Goal: Complete application form

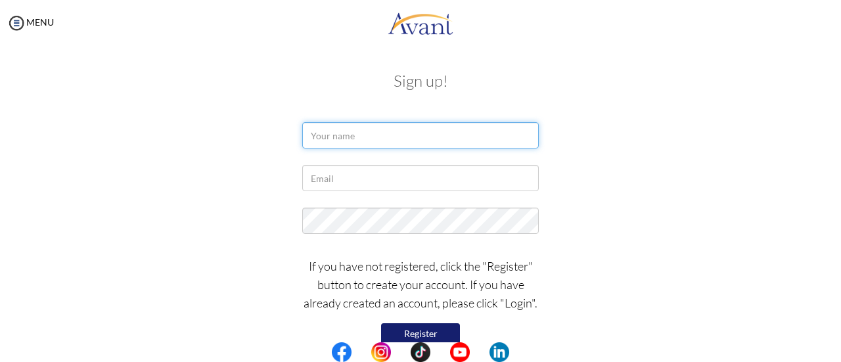
click at [351, 143] on input "text" at bounding box center [420, 135] width 236 height 26
type input "Jini Augustine John"
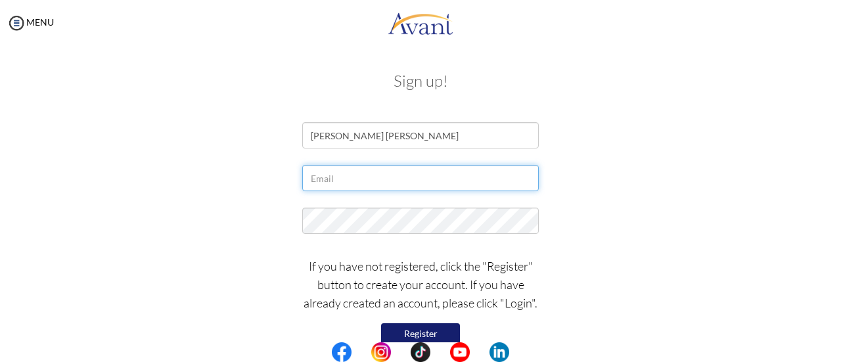
click at [339, 172] on input "text" at bounding box center [420, 178] width 236 height 26
type input "J"
type input "[EMAIL_ADDRESS][DOMAIN_NAME]"
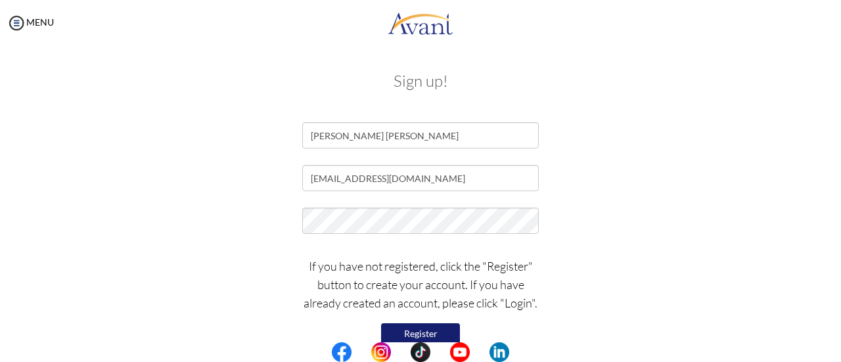
click at [651, 198] on form "Jini Augustine John jinij20@gmail.com If you have not registered, click the "Re…" at bounding box center [420, 245] width 749 height 246
click at [412, 330] on button "Register" at bounding box center [420, 333] width 79 height 21
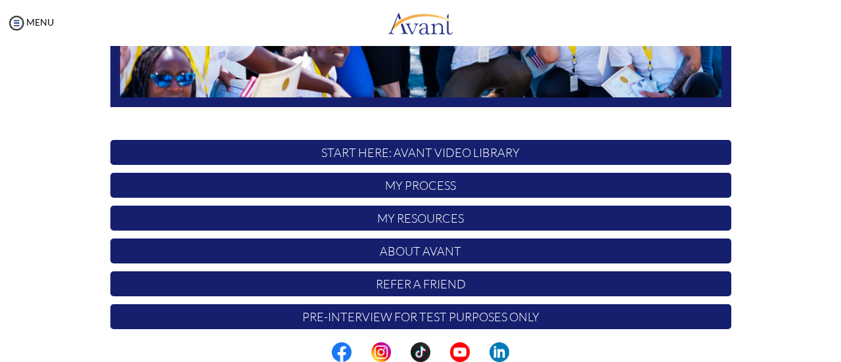
scroll to position [368, 0]
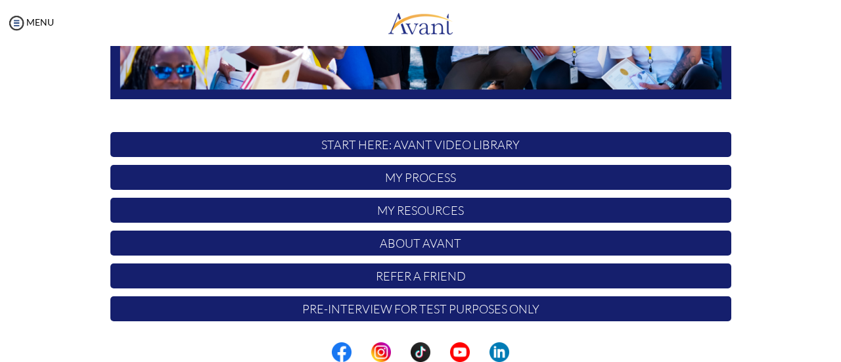
click at [521, 142] on p "START HERE: Avant Video Library" at bounding box center [420, 144] width 621 height 25
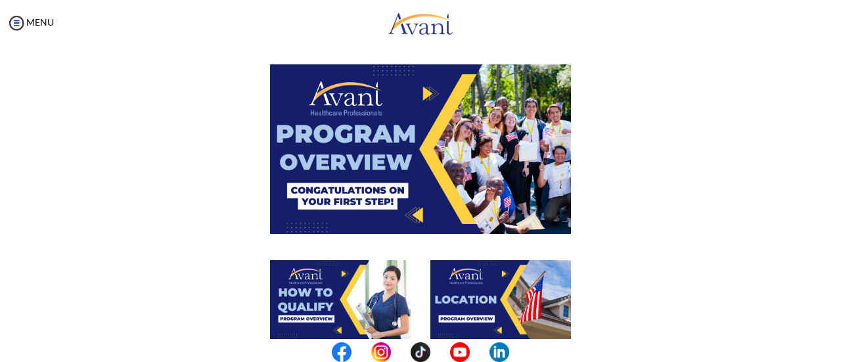
scroll to position [43, 0]
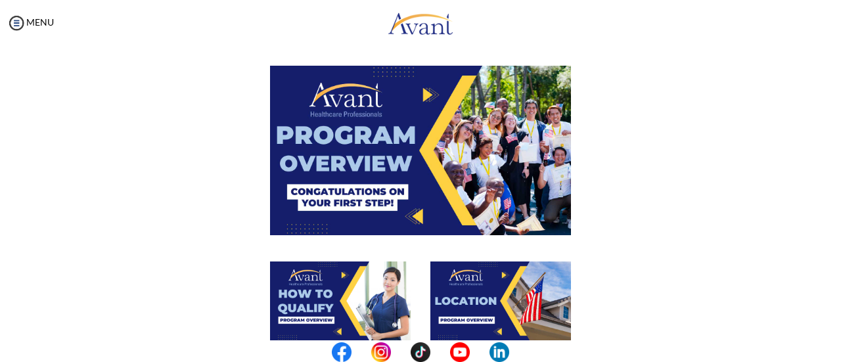
click at [426, 125] on img at bounding box center [420, 150] width 301 height 169
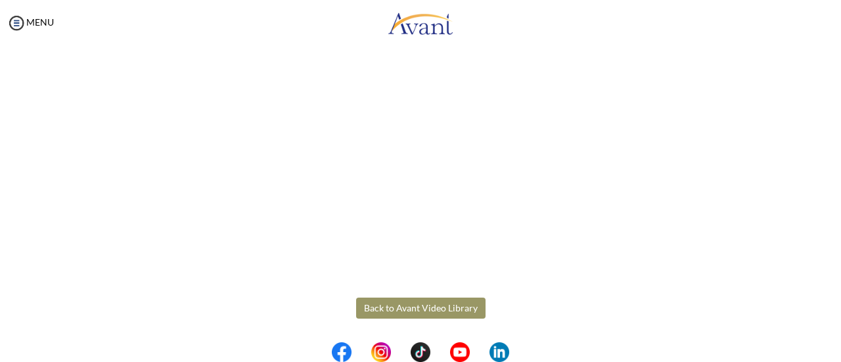
scroll to position [190, 0]
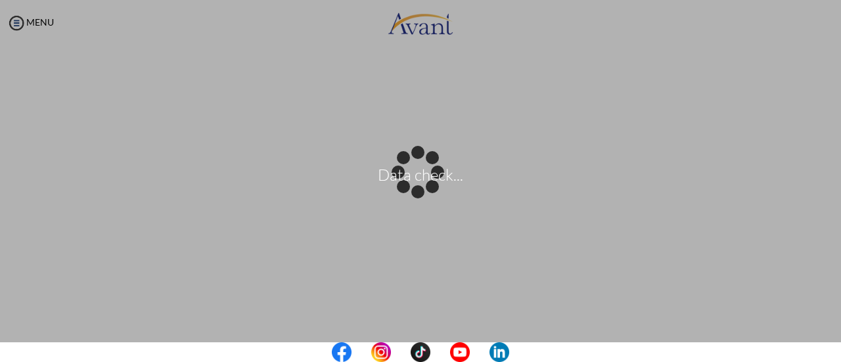
click at [791, 341] on body "Data check... Maintenance break. Please come back in 2 hours. MENU My Status Wh…" at bounding box center [420, 181] width 841 height 362
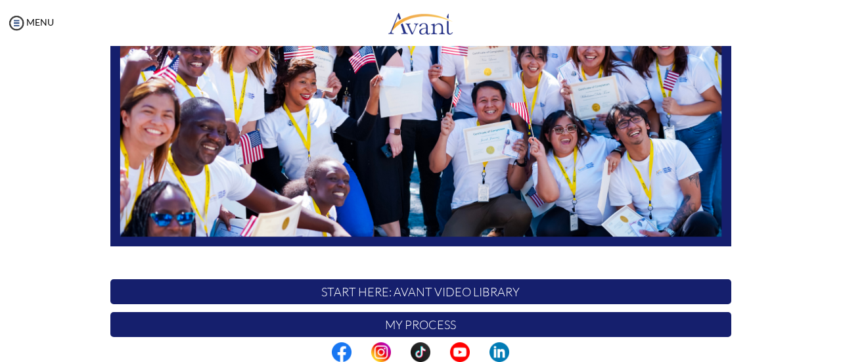
scroll to position [320, 0]
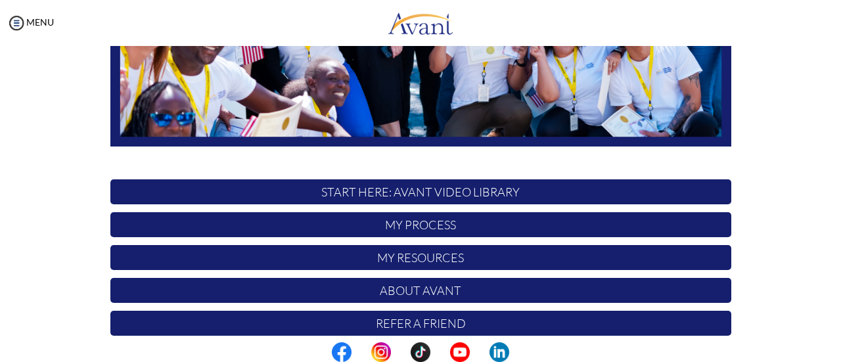
click at [508, 188] on p "START HERE: Avant Video Library" at bounding box center [420, 191] width 621 height 25
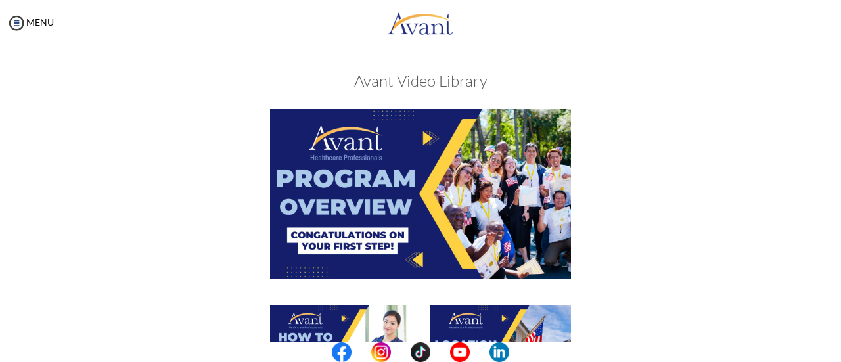
click at [426, 223] on img at bounding box center [420, 193] width 301 height 169
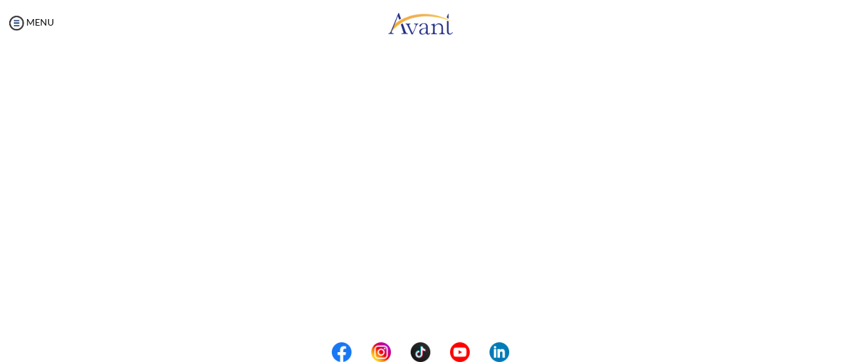
scroll to position [208, 0]
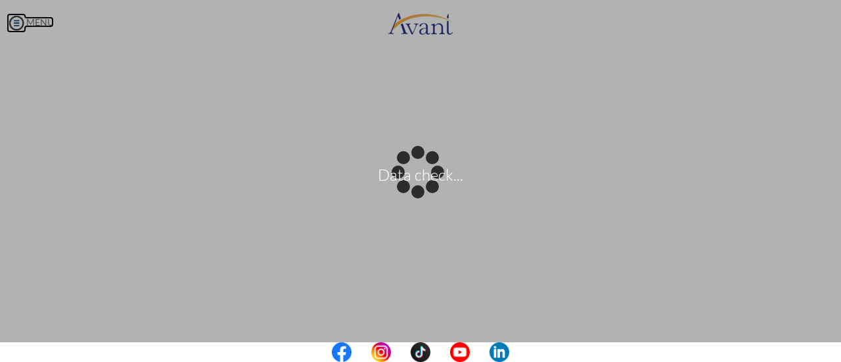
click at [13, 15] on body "Data check... Maintenance break. Please come back in 2 hours. MENU My Status Wh…" at bounding box center [420, 181] width 841 height 362
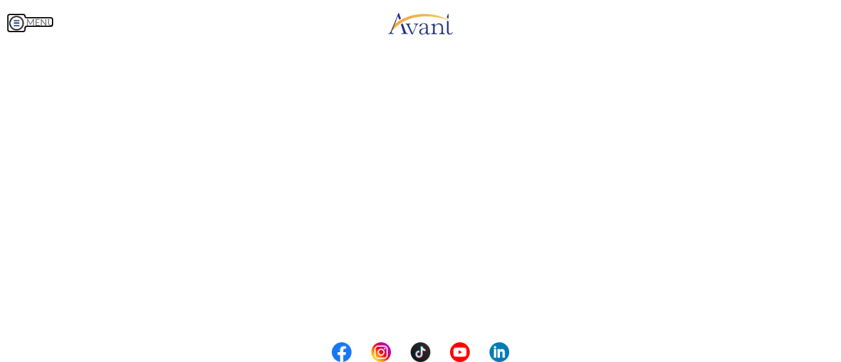
click at [13, 15] on img at bounding box center [17, 23] width 20 height 20
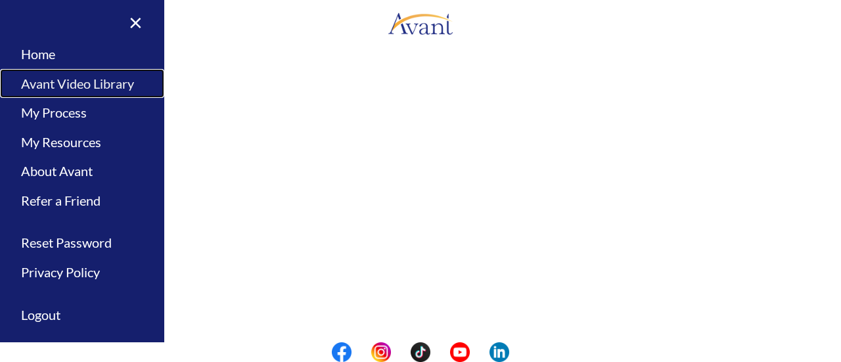
click at [47, 80] on link "Avant Video Library" at bounding box center [82, 84] width 164 height 30
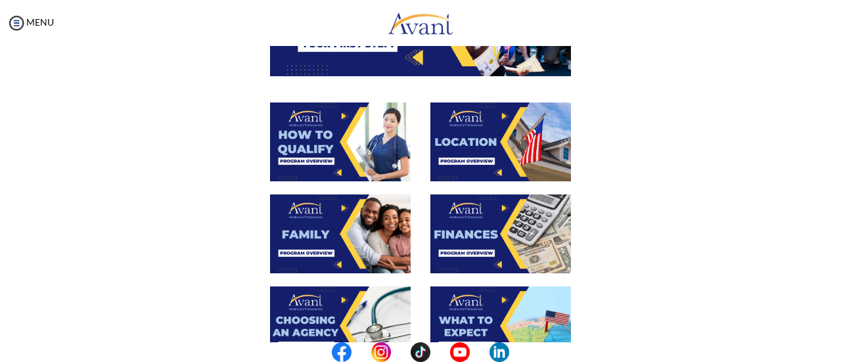
scroll to position [230, 0]
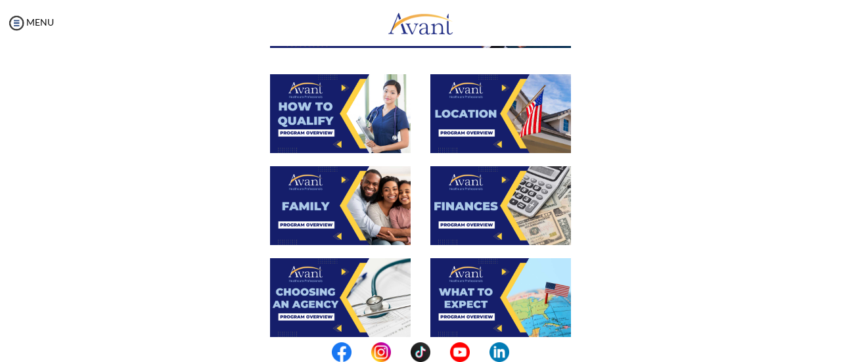
click at [322, 100] on img at bounding box center [340, 113] width 141 height 79
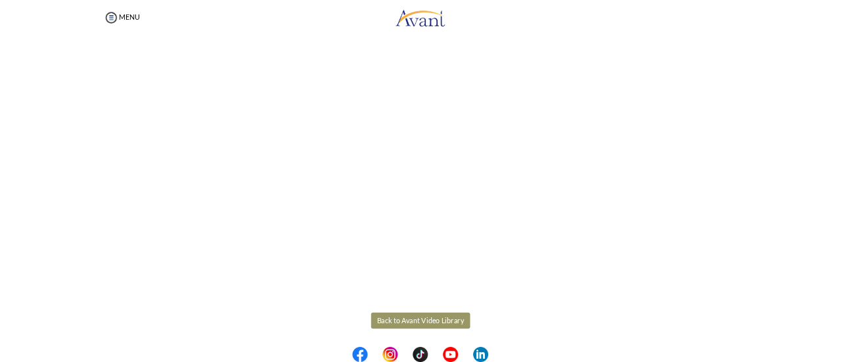
scroll to position [281, 0]
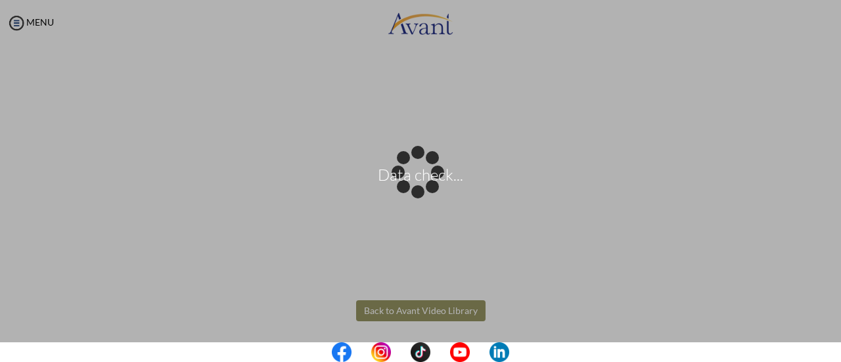
click at [474, 312] on body "Data check... Maintenance break. Please come back in 2 hours. MENU My Status Wh…" at bounding box center [420, 181] width 841 height 362
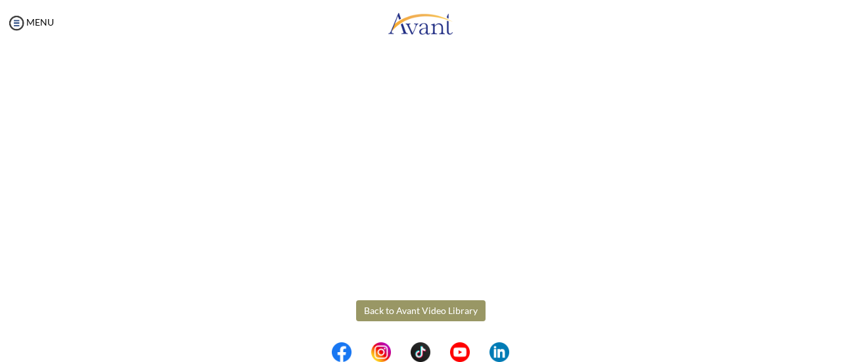
click at [447, 309] on button "Back to Avant Video Library" at bounding box center [420, 310] width 129 height 21
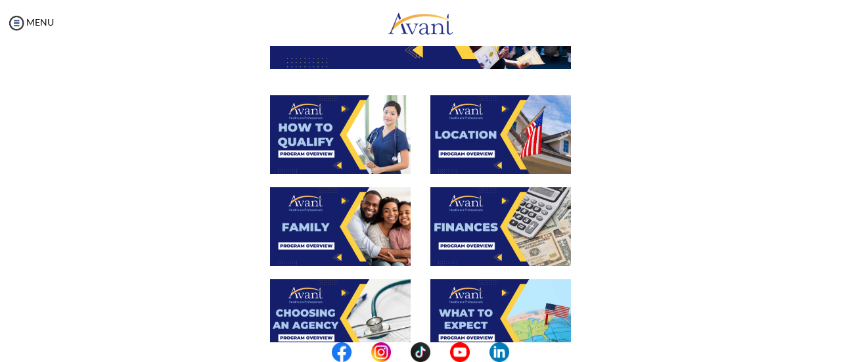
scroll to position [219, 0]
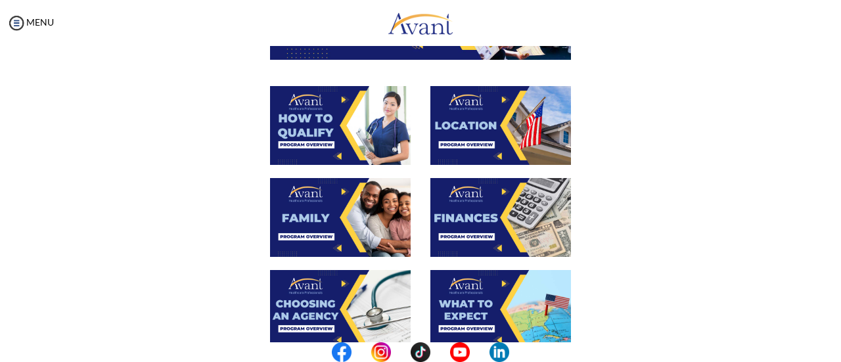
click at [473, 135] on img at bounding box center [500, 125] width 141 height 79
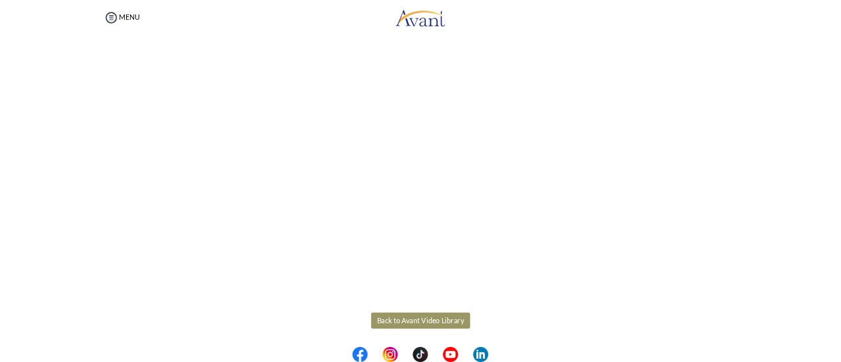
scroll to position [284, 0]
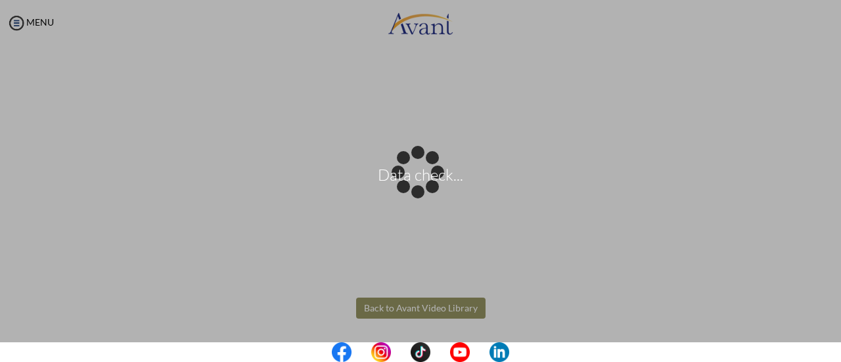
click at [437, 301] on body "Data check... Maintenance break. Please come back in 2 hours. MENU My Status Wh…" at bounding box center [420, 181] width 841 height 362
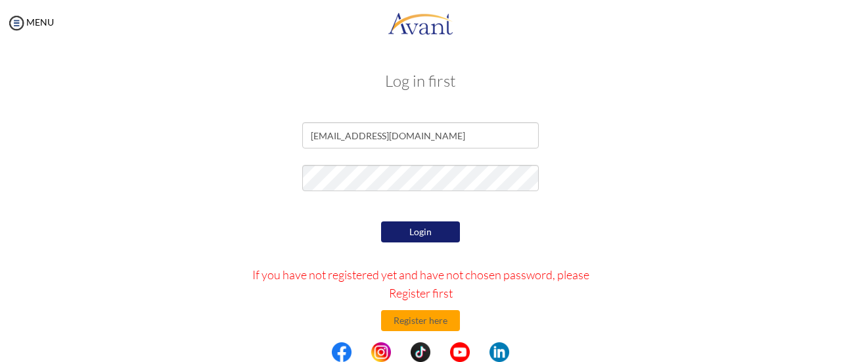
drag, startPoint x: 412, startPoint y: 219, endPoint x: 411, endPoint y: 229, distance: 9.9
click at [411, 229] on div "Login If you have not registered yet and have not chosen password, please Regis…" at bounding box center [421, 341] width 384 height 247
click at [411, 229] on button "Login" at bounding box center [420, 231] width 79 height 21
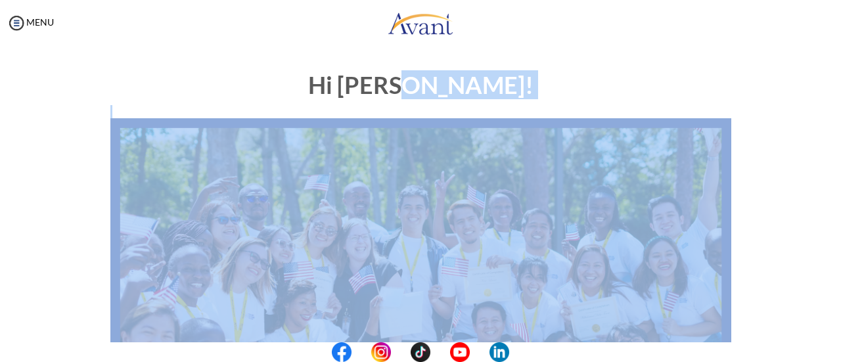
drag, startPoint x: 830, startPoint y: 80, endPoint x: 839, endPoint y: 144, distance: 64.3
click at [839, 144] on div "My Status What is the next step? We would like you to watch the introductory vi…" at bounding box center [420, 227] width 841 height 362
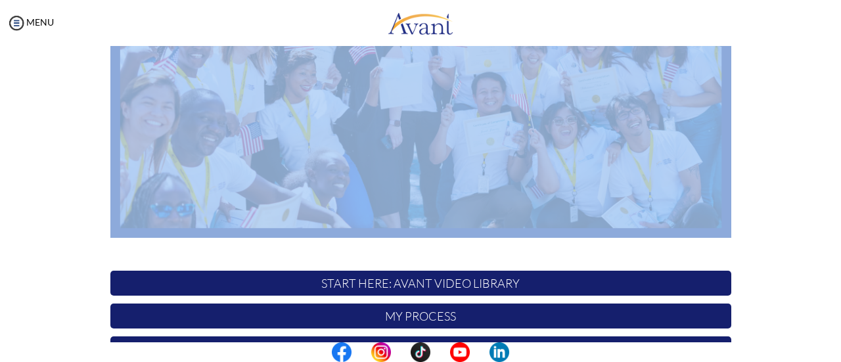
scroll to position [240, 0]
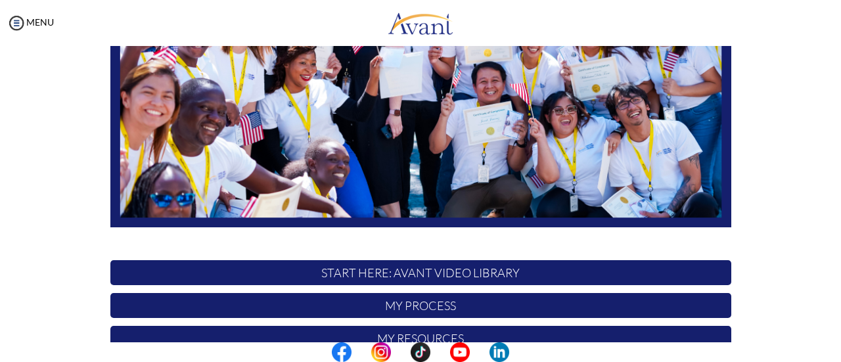
click at [607, 274] on p "START HERE: Avant Video Library" at bounding box center [420, 272] width 621 height 25
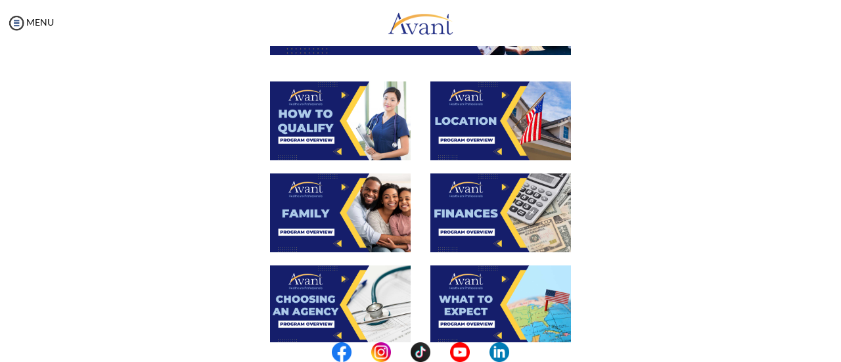
scroll to position [252, 0]
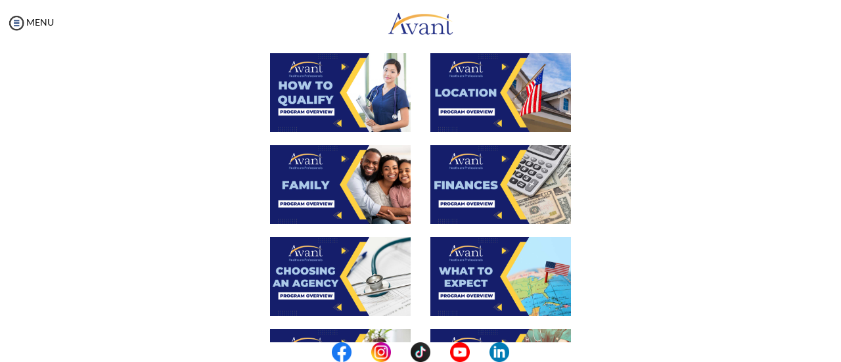
click at [295, 183] on img at bounding box center [340, 184] width 141 height 79
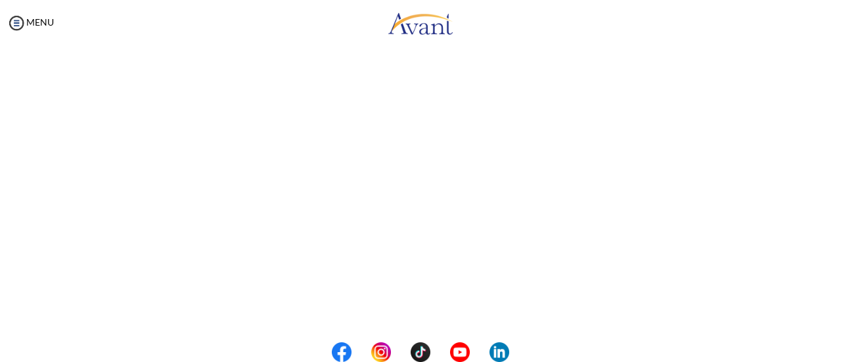
scroll to position [424, 0]
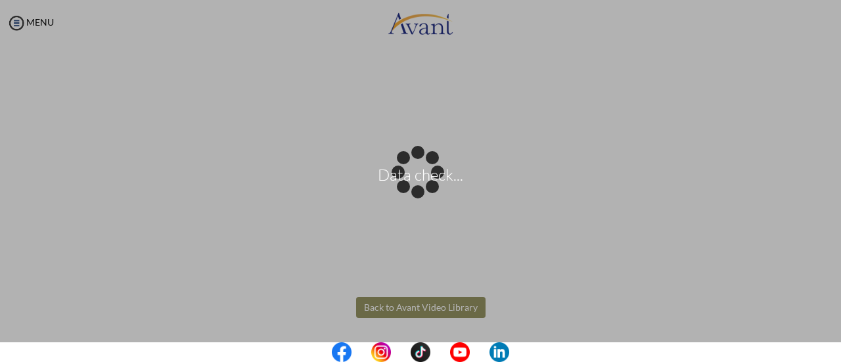
click at [468, 313] on body "Data check... Maintenance break. Please come back in 2 hours. MENU My Status Wh…" at bounding box center [420, 181] width 841 height 362
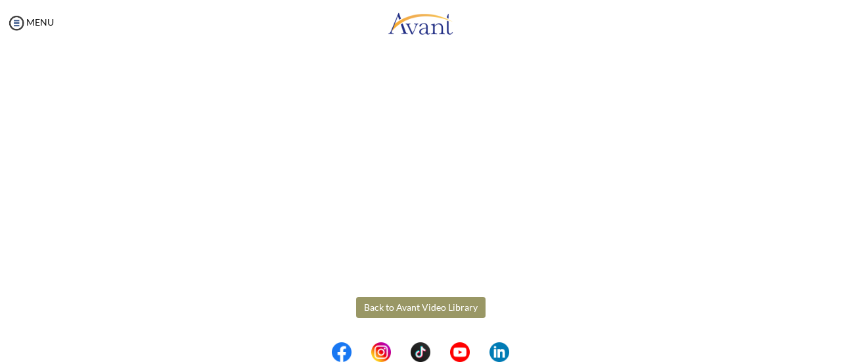
click at [452, 311] on button "Back to Avant Video Library" at bounding box center [420, 307] width 129 height 21
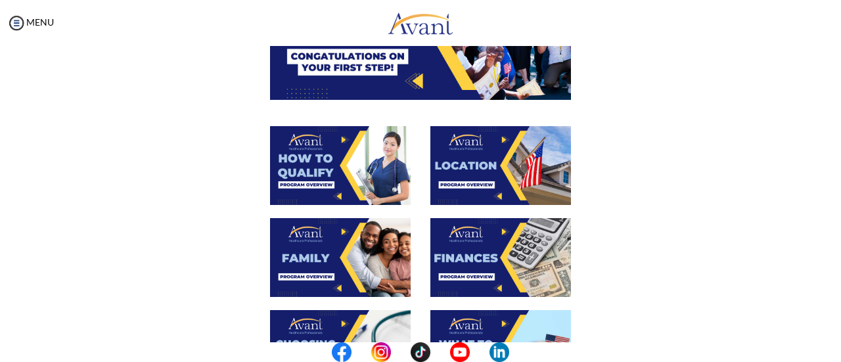
scroll to position [202, 0]
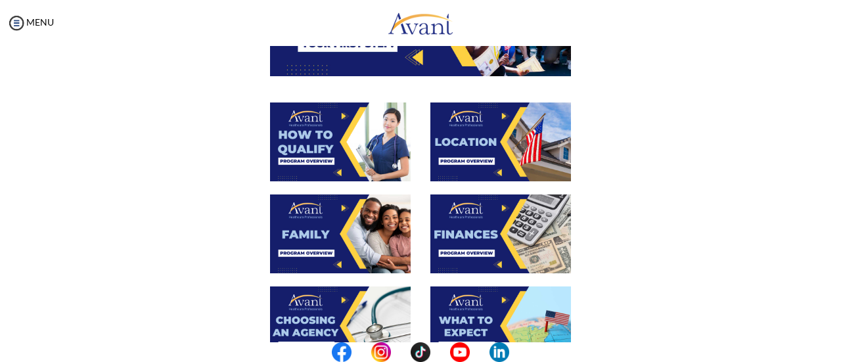
click at [521, 225] on img at bounding box center [500, 233] width 141 height 79
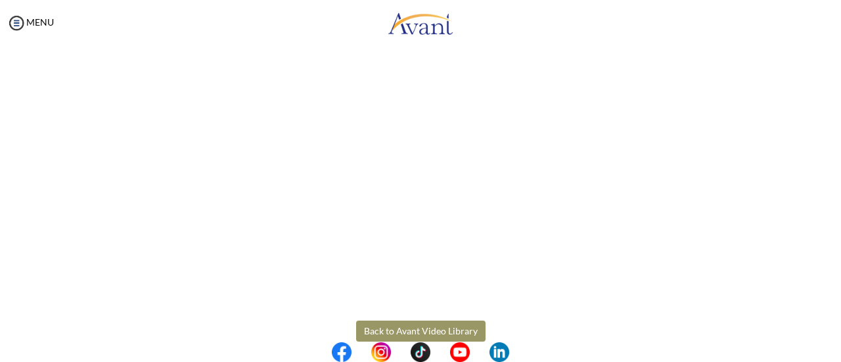
scroll to position [284, 0]
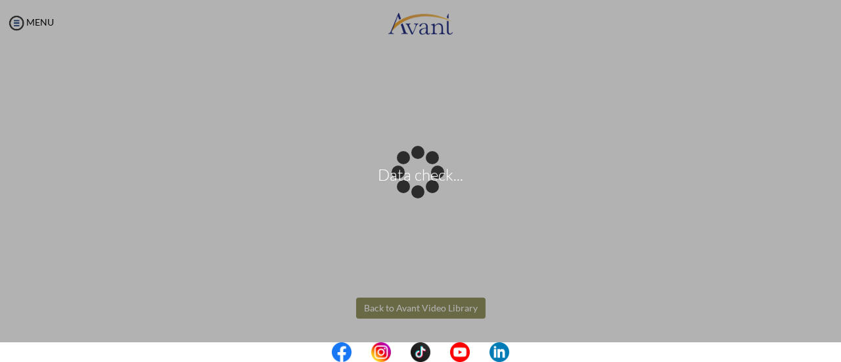
click at [453, 315] on body "Data check... Maintenance break. Please come back in 2 hours. MENU My Status Wh…" at bounding box center [420, 181] width 841 height 362
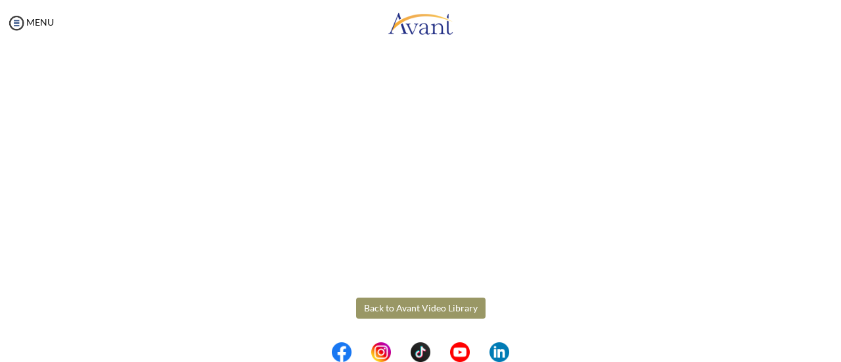
click at [453, 310] on button "Back to Avant Video Library" at bounding box center [420, 307] width 129 height 21
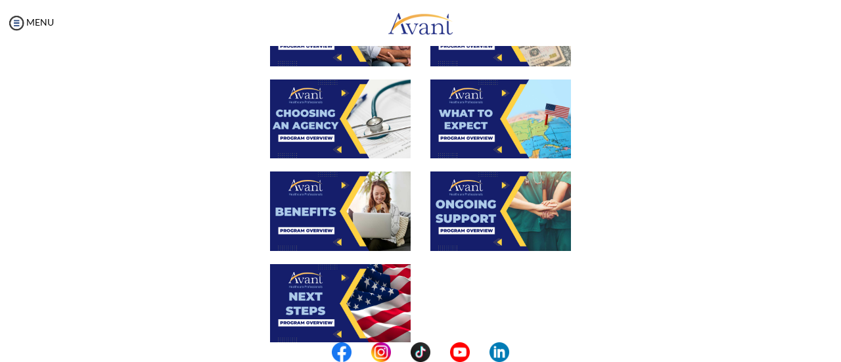
scroll to position [418, 0]
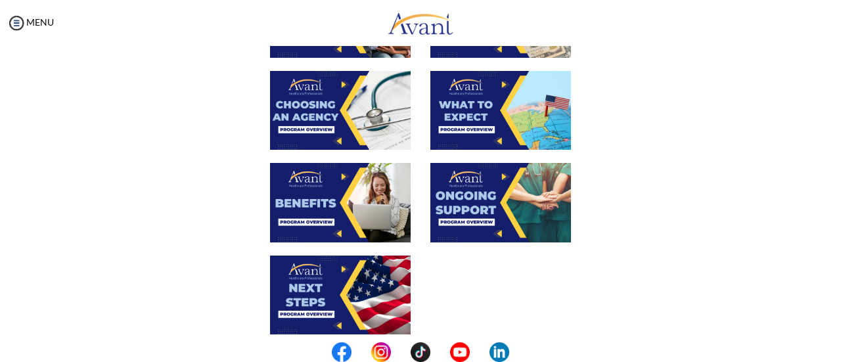
click at [361, 125] on img at bounding box center [340, 110] width 141 height 79
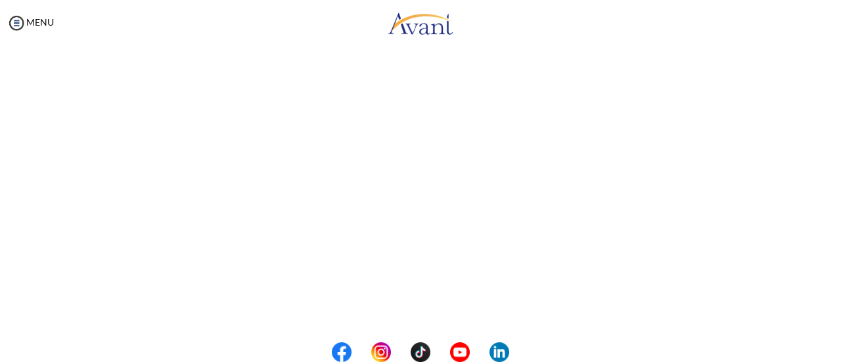
scroll to position [347, 0]
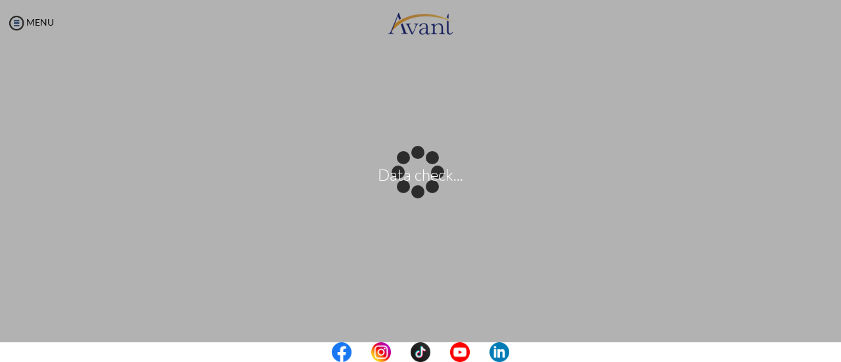
drag, startPoint x: 829, startPoint y: 238, endPoint x: 823, endPoint y: 326, distance: 88.8
click at [823, 326] on div "My Status What is the next step? We would like you to watch the introductory vi…" at bounding box center [420, 227] width 841 height 362
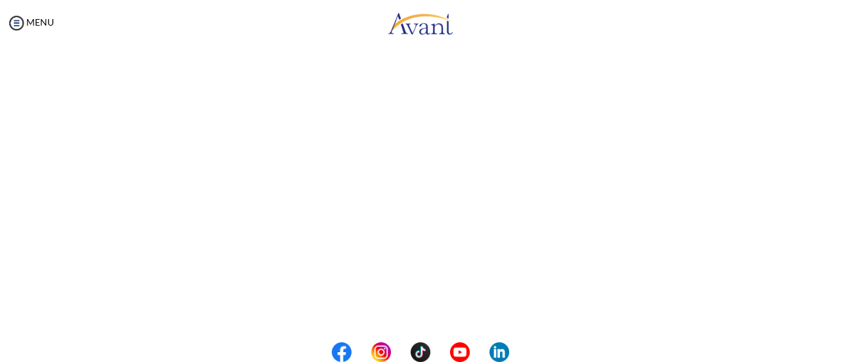
scroll to position [424, 0]
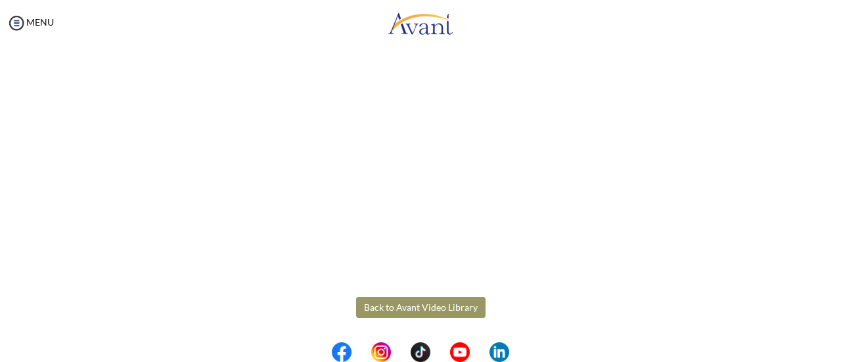
click at [443, 300] on button "Back to Avant Video Library" at bounding box center [420, 307] width 129 height 21
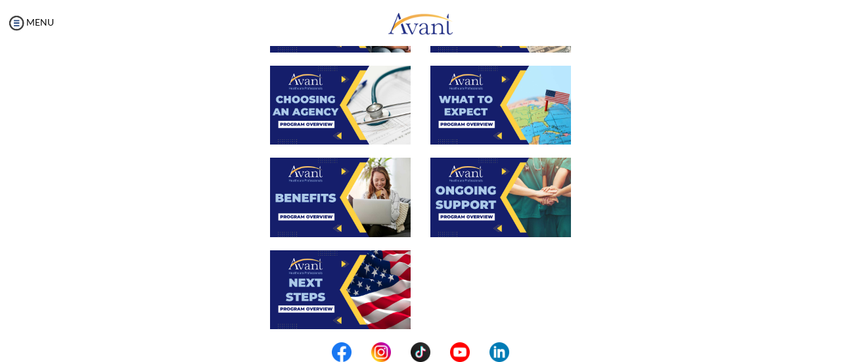
scroll to position [439, 0]
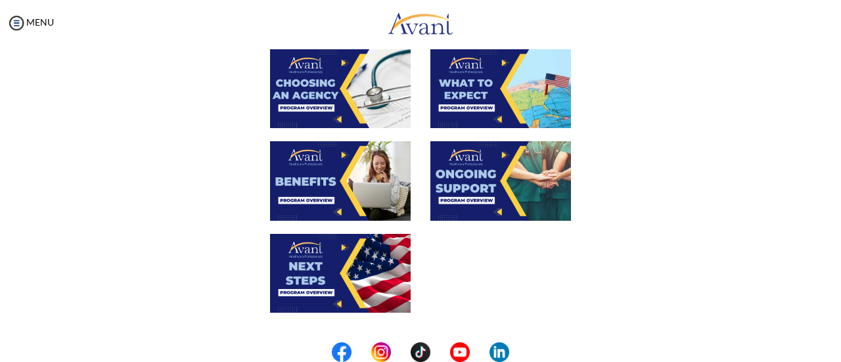
click at [520, 94] on img at bounding box center [500, 88] width 141 height 79
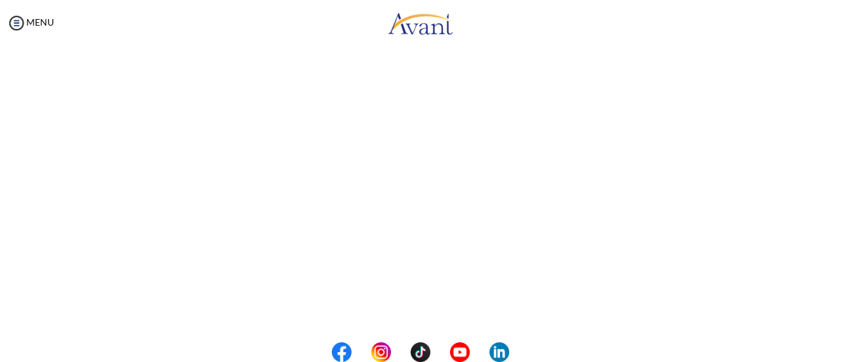
scroll to position [424, 0]
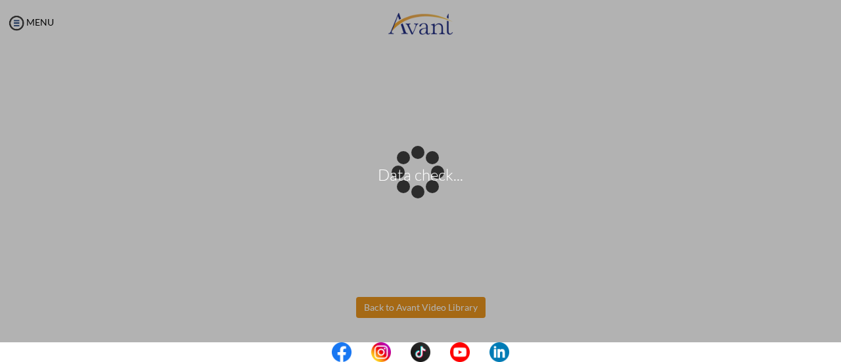
click at [426, 313] on body "Data check... Maintenance break. Please come back in 2 hours. MENU My Status Wh…" at bounding box center [420, 181] width 841 height 362
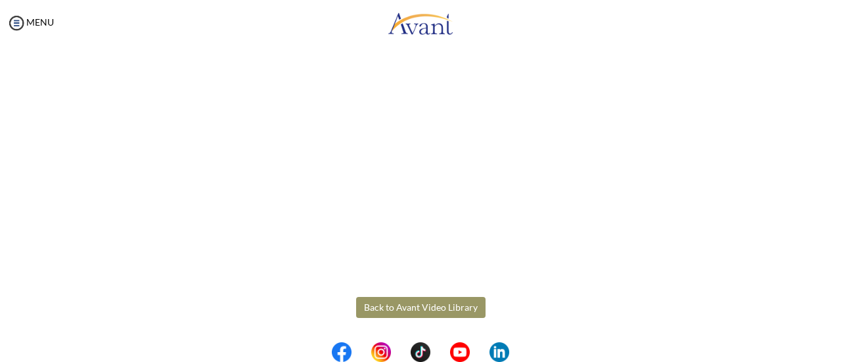
click at [427, 304] on button "Back to Avant Video Library" at bounding box center [420, 307] width 129 height 21
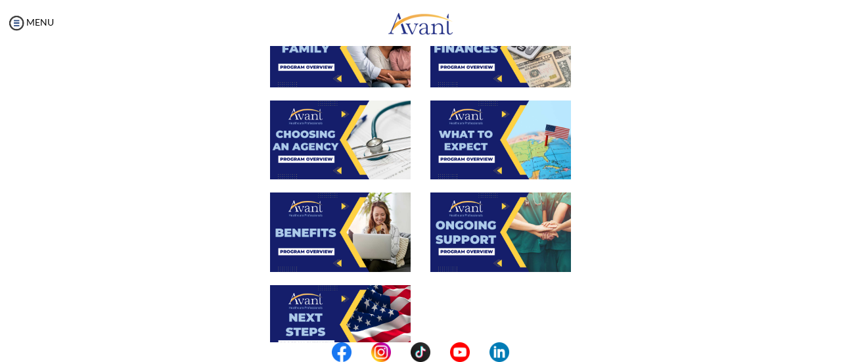
scroll to position [394, 0]
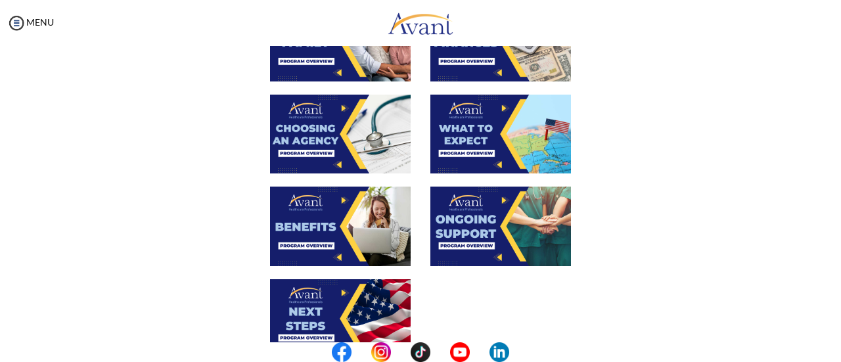
click at [375, 234] on img at bounding box center [340, 225] width 141 height 79
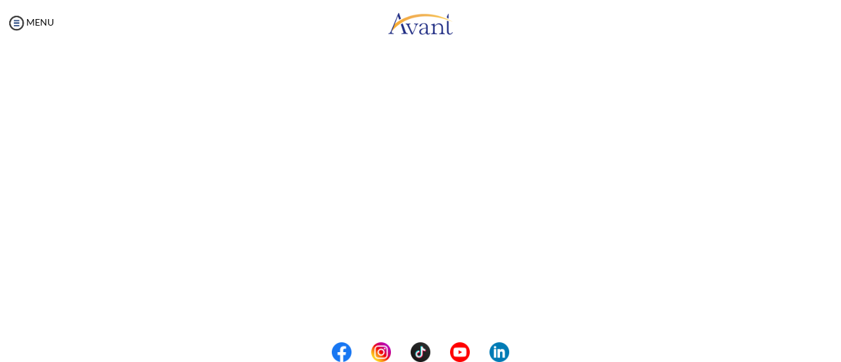
scroll to position [374, 0]
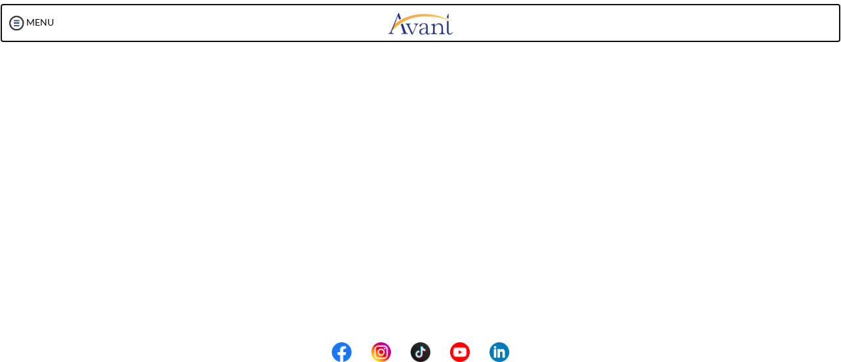
click at [423, 41] on img at bounding box center [420, 22] width 66 height 39
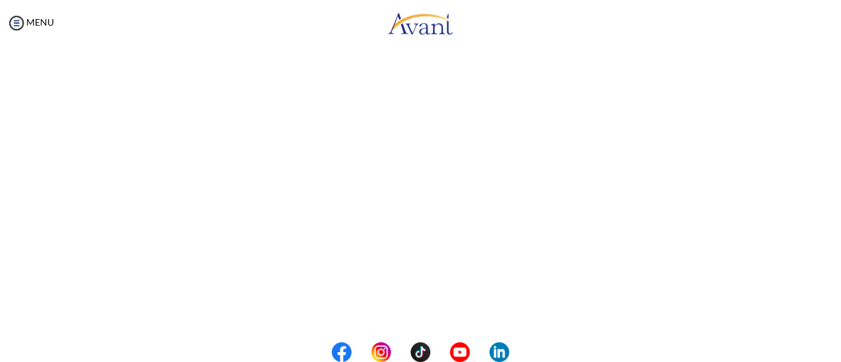
scroll to position [424, 0]
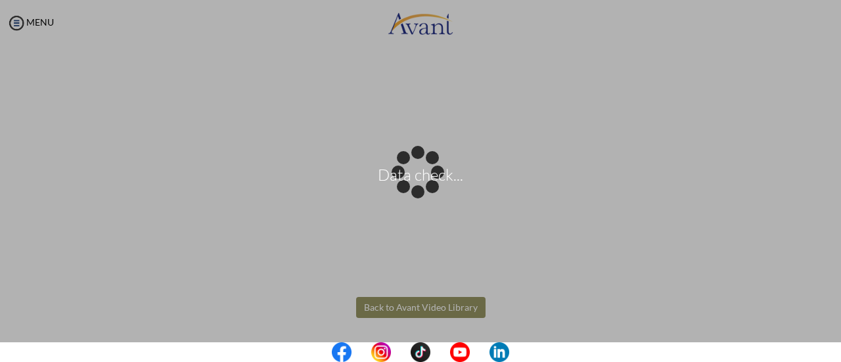
click at [440, 308] on body "Data check... Maintenance break. Please come back in 2 hours. MENU My Status Wh…" at bounding box center [420, 181] width 841 height 362
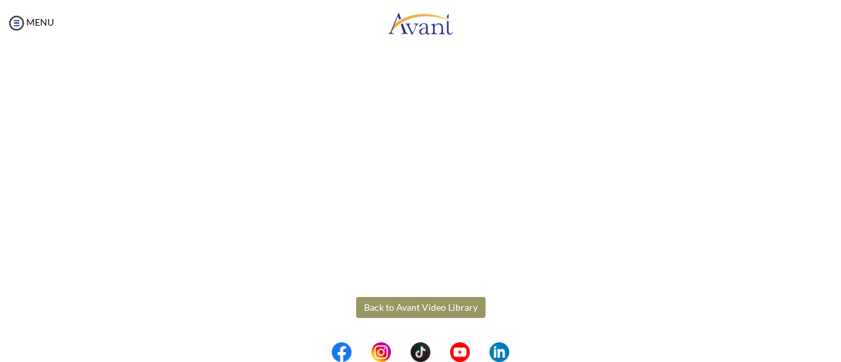
click at [440, 308] on button "Back to Avant Video Library" at bounding box center [420, 307] width 129 height 21
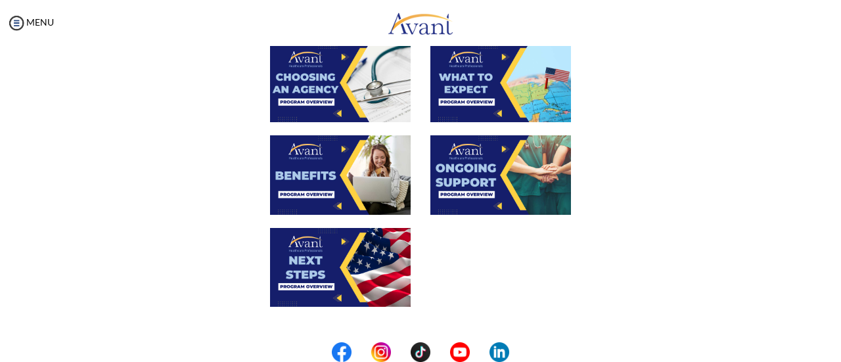
scroll to position [447, 0]
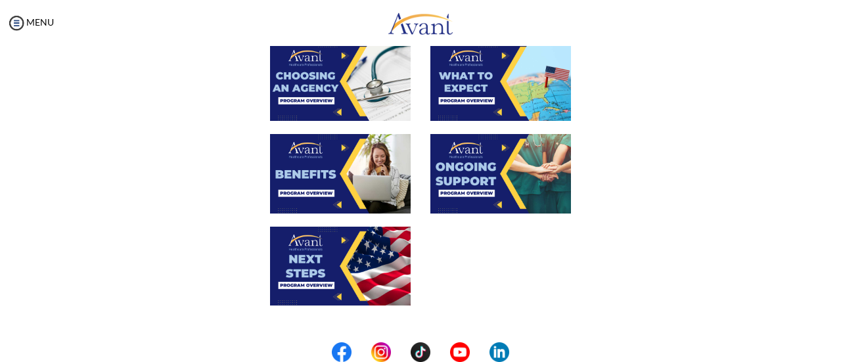
click at [520, 188] on img at bounding box center [500, 173] width 141 height 79
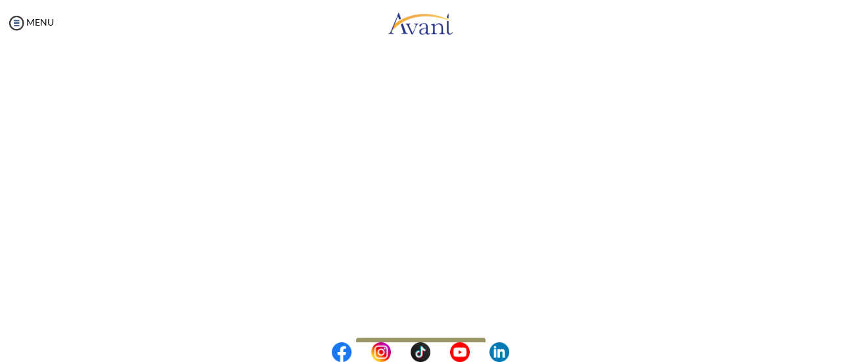
scroll to position [424, 0]
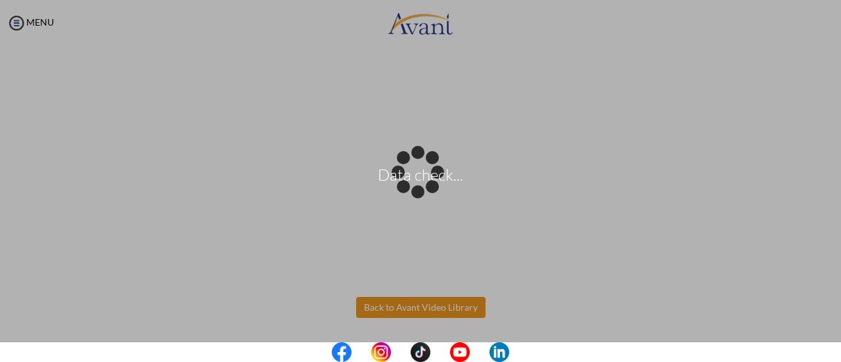
click at [460, 309] on body "Data check... Maintenance break. Please come back in 2 hours. MENU My Status Wh…" at bounding box center [420, 181] width 841 height 362
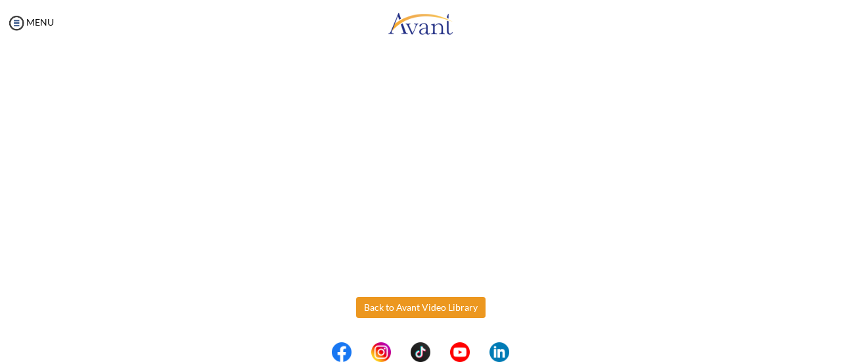
click at [460, 309] on button "Back to Avant Video Library" at bounding box center [420, 307] width 129 height 21
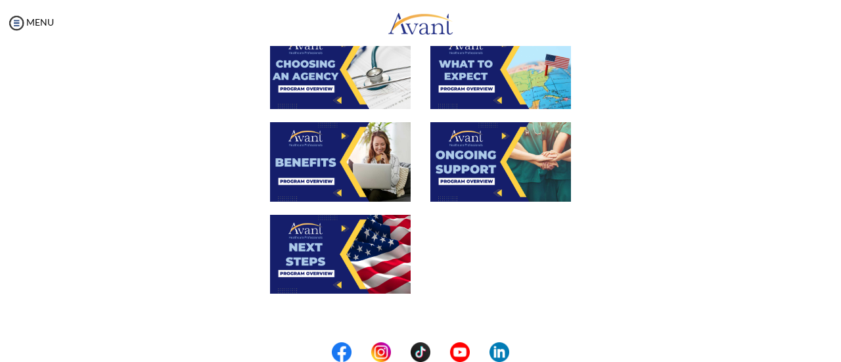
scroll to position [462, 0]
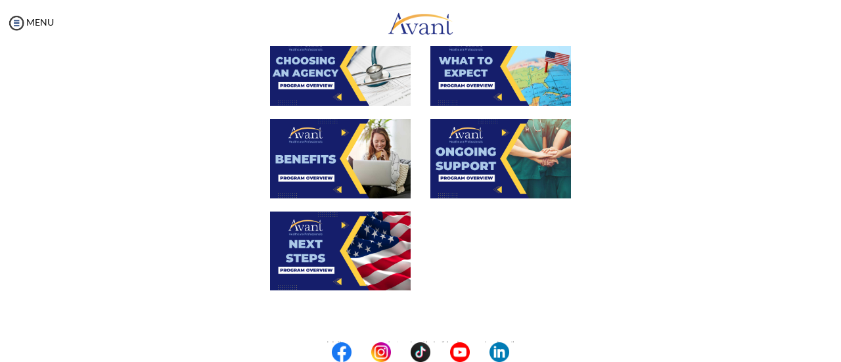
click at [347, 244] on img at bounding box center [340, 250] width 141 height 79
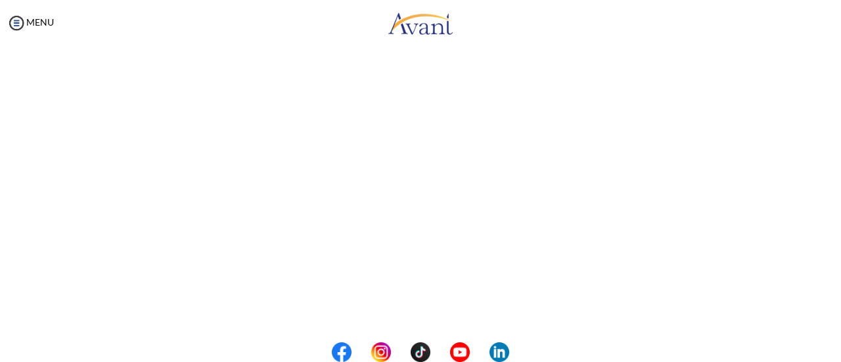
scroll to position [424, 0]
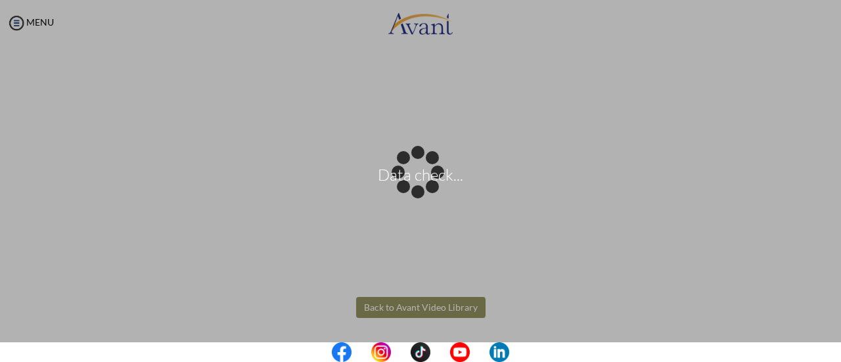
click at [428, 309] on body "Data check... Maintenance break. Please come back in 2 hours. MENU My Status Wh…" at bounding box center [420, 181] width 841 height 362
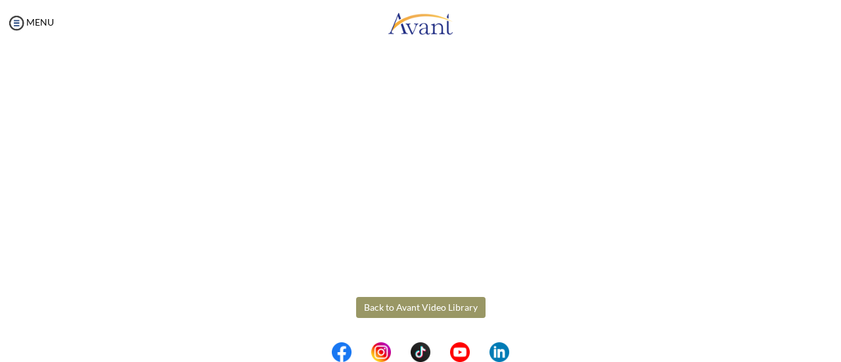
click at [428, 309] on button "Back to Avant Video Library" at bounding box center [420, 307] width 129 height 21
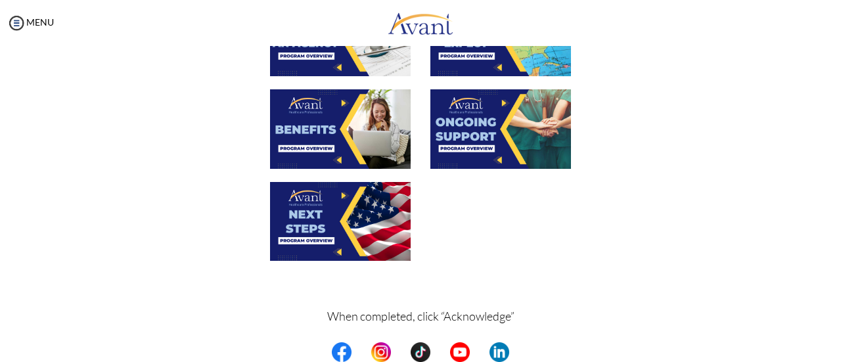
scroll to position [540, 0]
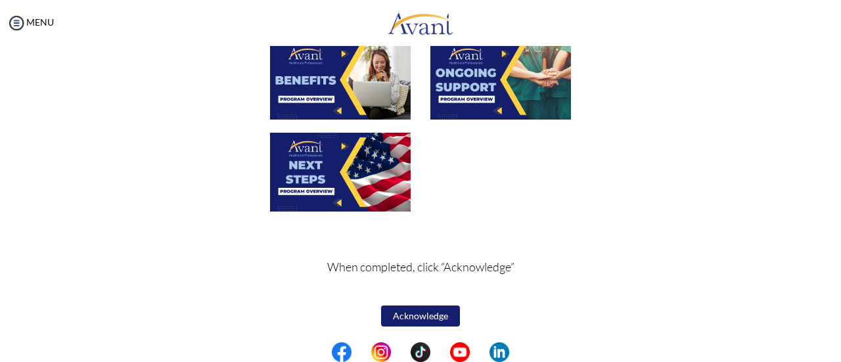
click at [435, 320] on button "Acknowledge" at bounding box center [420, 315] width 79 height 21
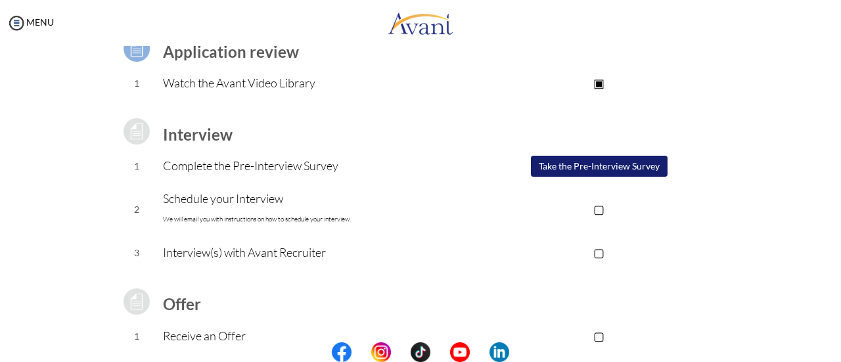
scroll to position [60, 0]
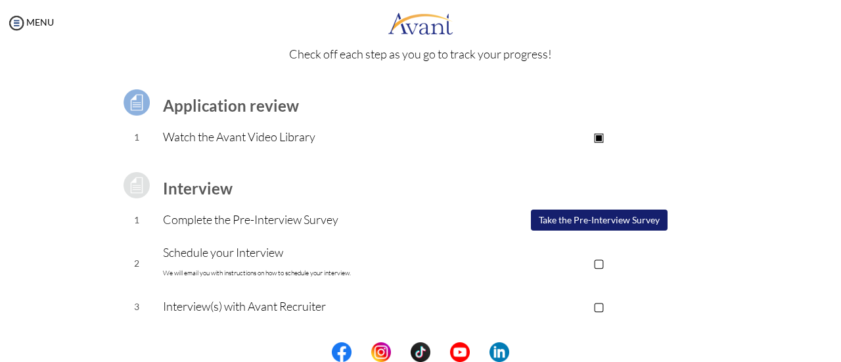
click at [620, 229] on button "Take the Pre-Interview Survey" at bounding box center [599, 219] width 137 height 21
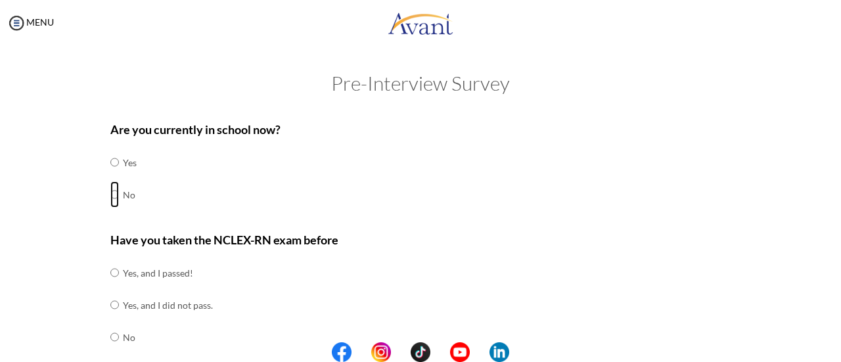
click at [110, 175] on input "radio" at bounding box center [114, 162] width 9 height 26
radio input "true"
click at [110, 286] on input "radio" at bounding box center [114, 272] width 9 height 26
radio input "true"
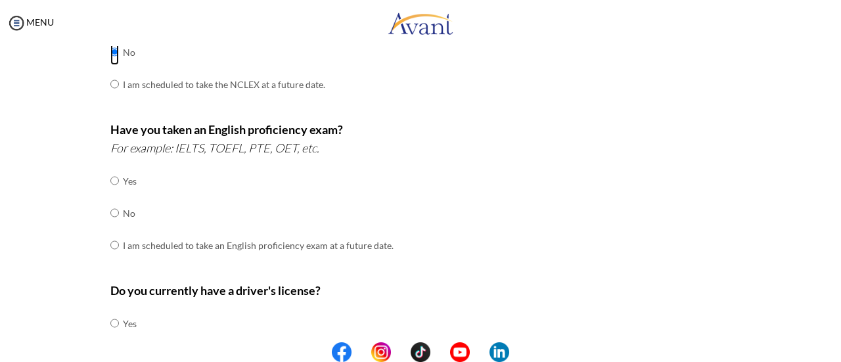
scroll to position [296, 0]
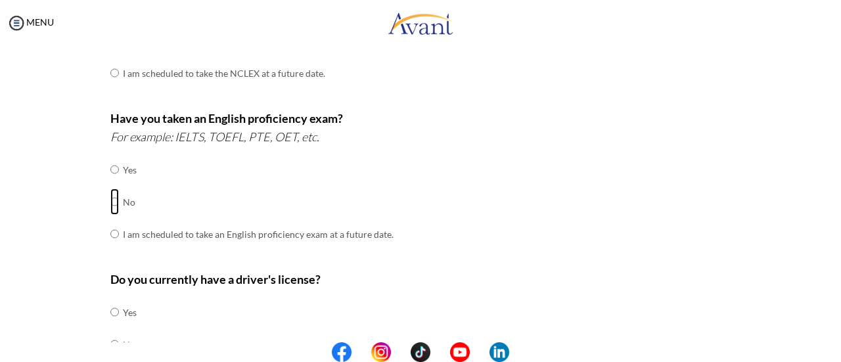
click at [110, 183] on input "radio" at bounding box center [114, 169] width 9 height 26
radio input "true"
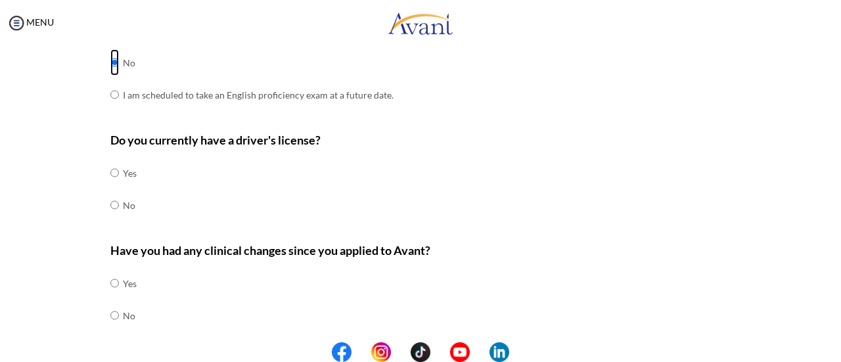
scroll to position [437, 0]
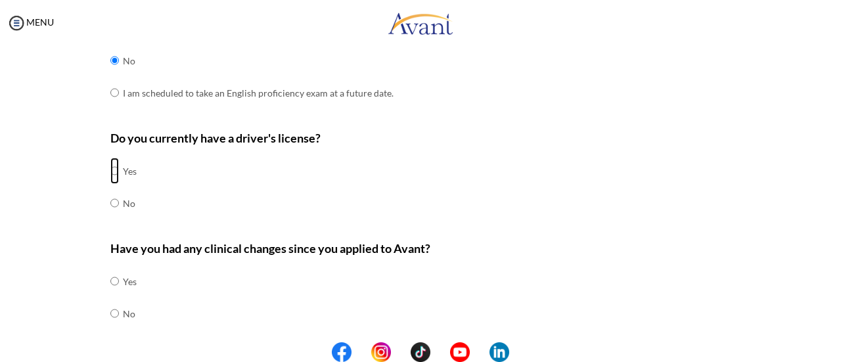
click at [110, 165] on input "radio" at bounding box center [114, 171] width 9 height 26
radio input "true"
click at [110, 294] on input "radio" at bounding box center [114, 281] width 9 height 26
radio input "true"
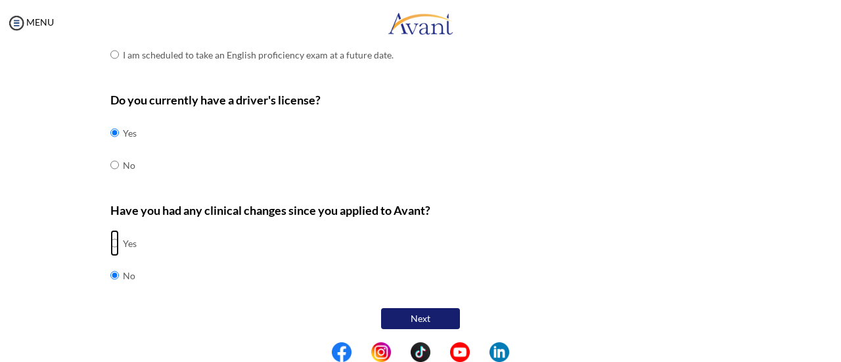
click at [112, 242] on input "radio" at bounding box center [114, 243] width 9 height 26
radio input "true"
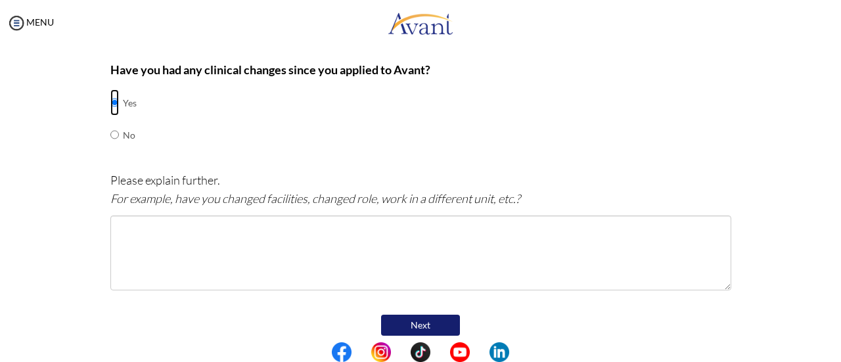
scroll to position [623, 0]
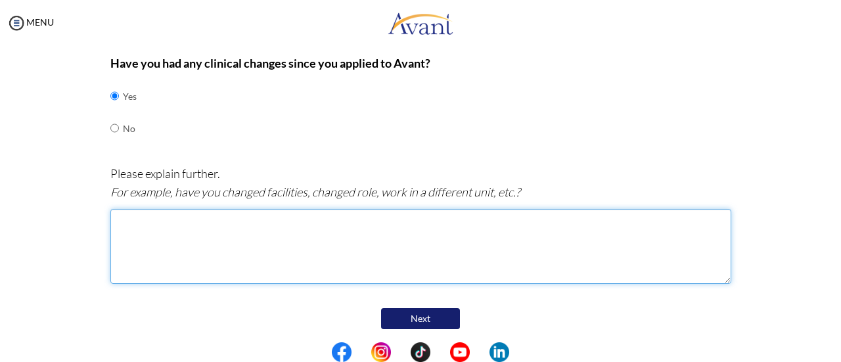
click at [547, 244] on textarea at bounding box center [420, 246] width 621 height 75
type textarea "m"
type textarea "Working in a [MEDICAL_DATA] , I was in PICU before."
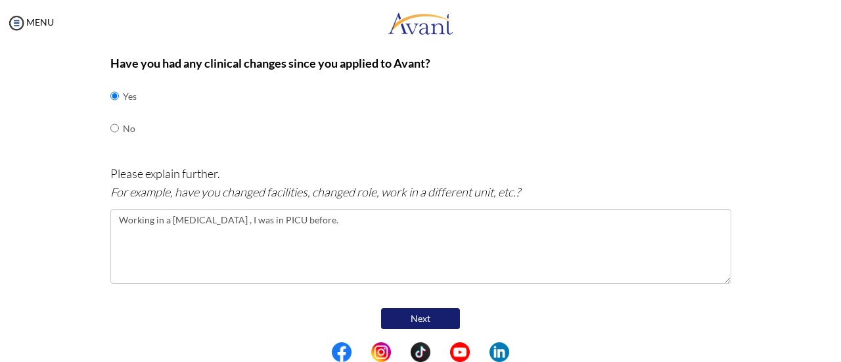
click at [431, 308] on button "Next" at bounding box center [420, 318] width 79 height 21
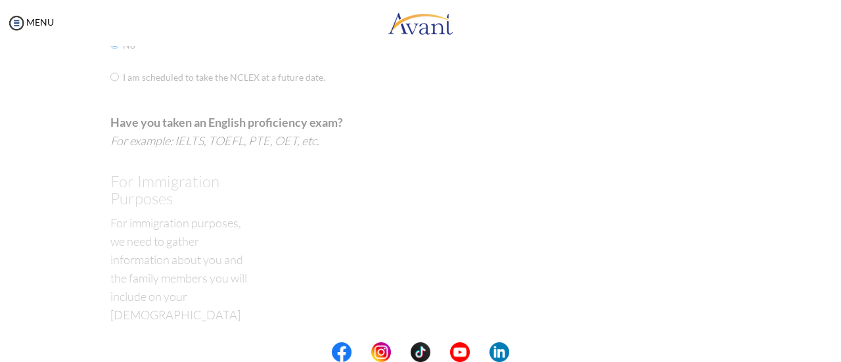
scroll to position [26, 0]
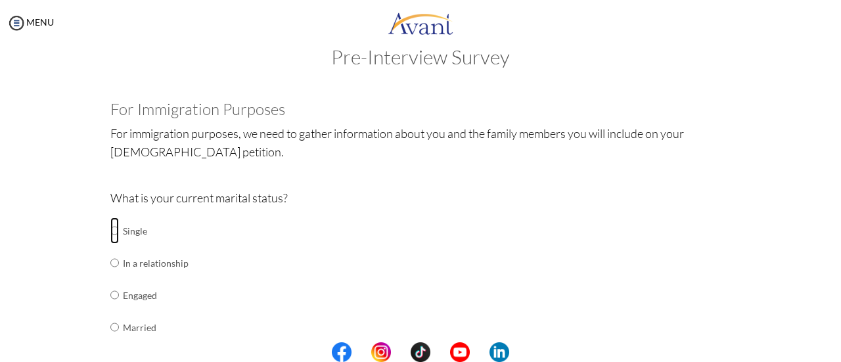
click at [110, 232] on input "radio" at bounding box center [114, 230] width 9 height 26
radio input "true"
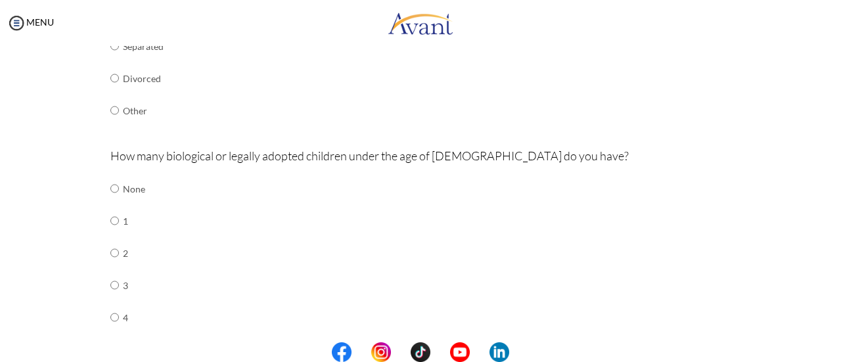
scroll to position [378, 0]
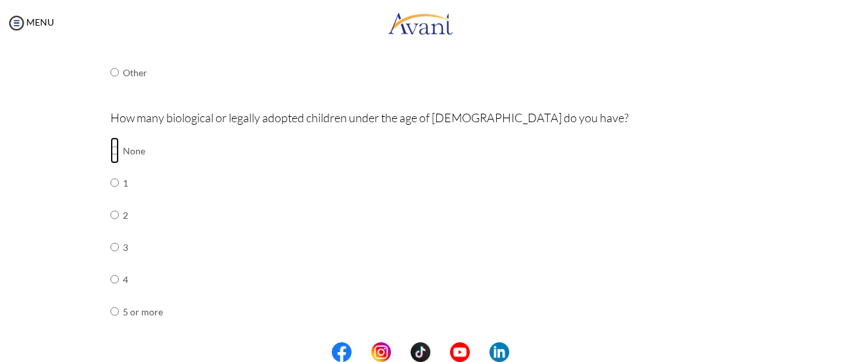
click at [110, 149] on input "radio" at bounding box center [114, 150] width 9 height 26
radio input "true"
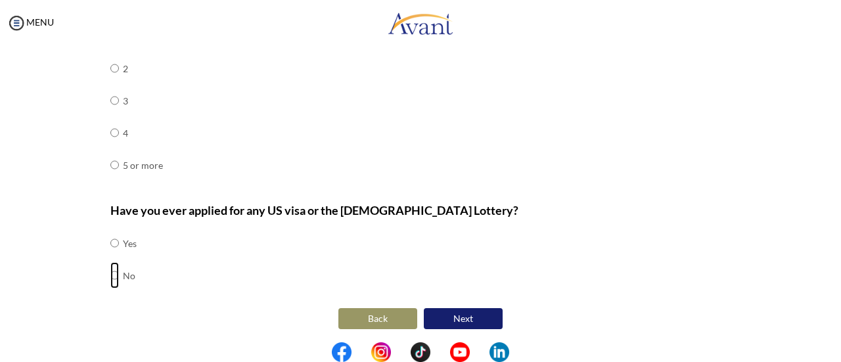
click at [110, 256] on input "radio" at bounding box center [114, 243] width 9 height 26
radio input "true"
click at [458, 320] on button "Next" at bounding box center [463, 318] width 79 height 21
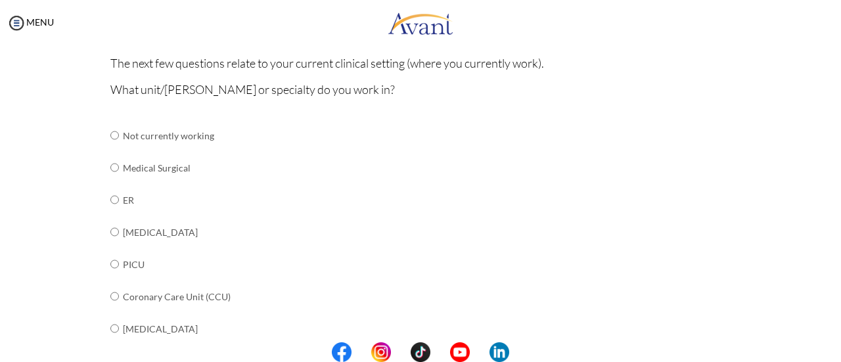
scroll to position [152, 0]
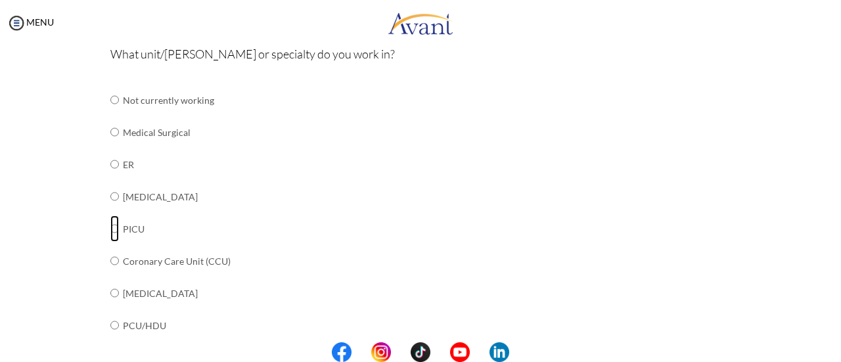
click at [113, 113] on input "radio" at bounding box center [114, 100] width 9 height 26
radio input "true"
click at [112, 113] on input "radio" at bounding box center [114, 100] width 9 height 26
radio input "true"
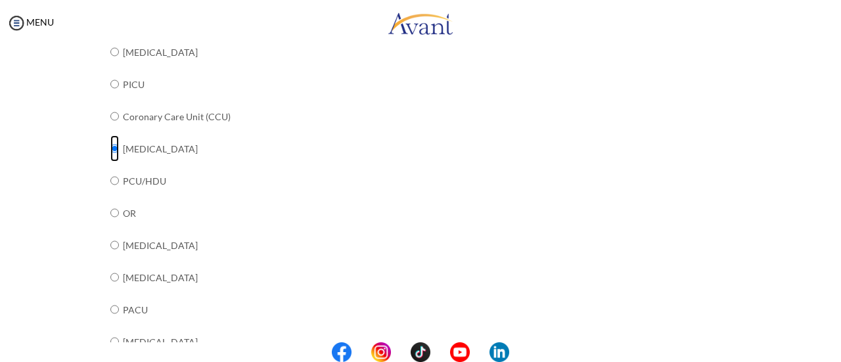
scroll to position [257, 0]
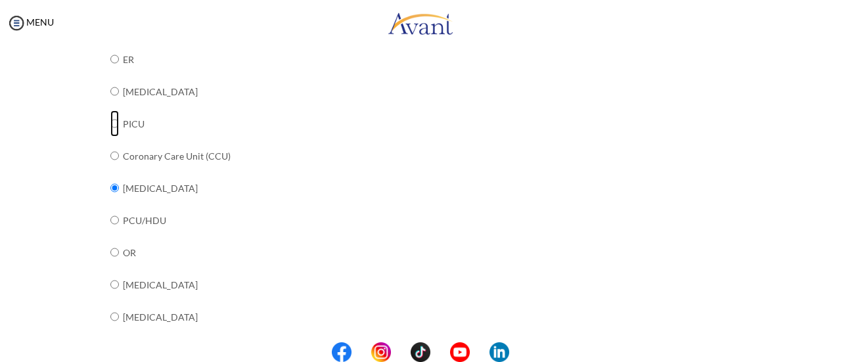
radio input "true"
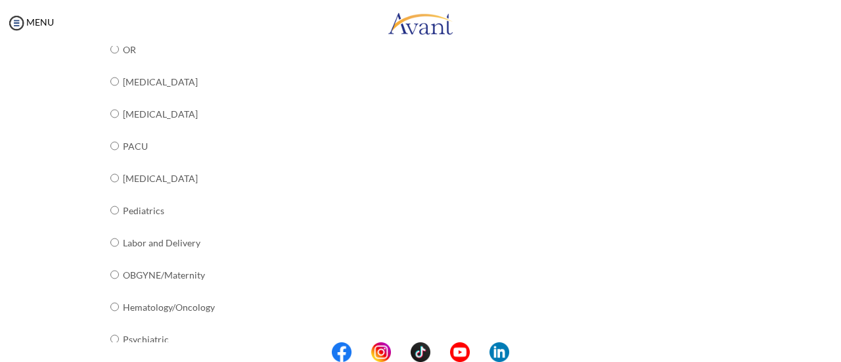
scroll to position [586, 0]
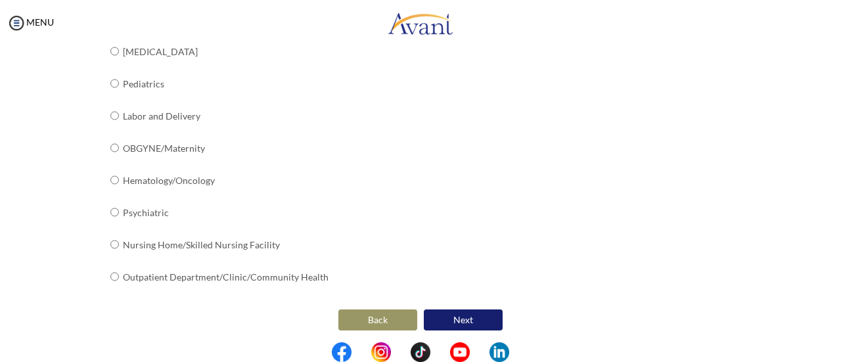
click at [445, 313] on button "Next" at bounding box center [463, 319] width 79 height 21
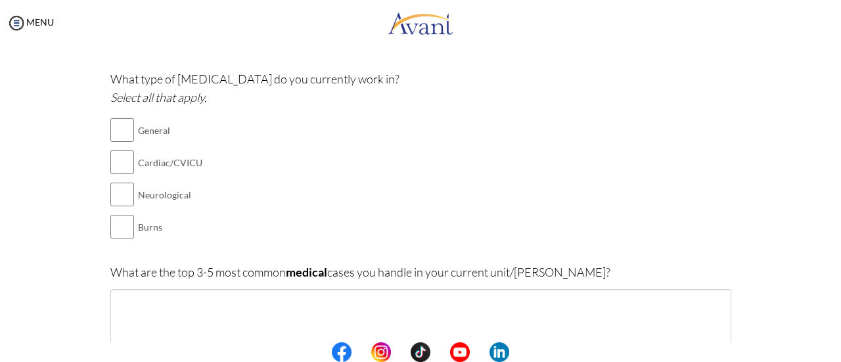
scroll to position [114, 0]
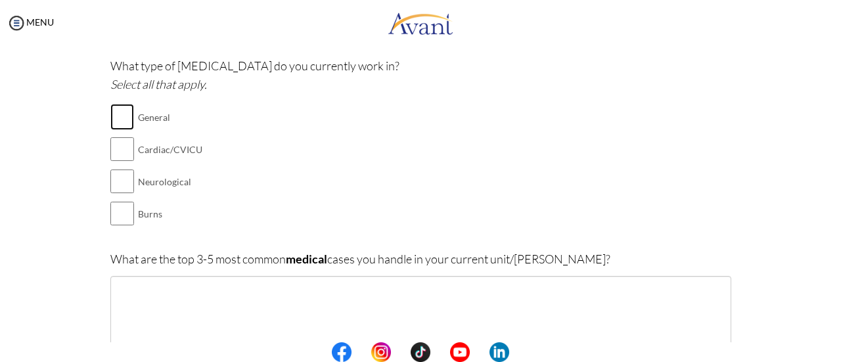
click at [123, 118] on input "checkbox" at bounding box center [122, 117] width 24 height 26
checkbox input "true"
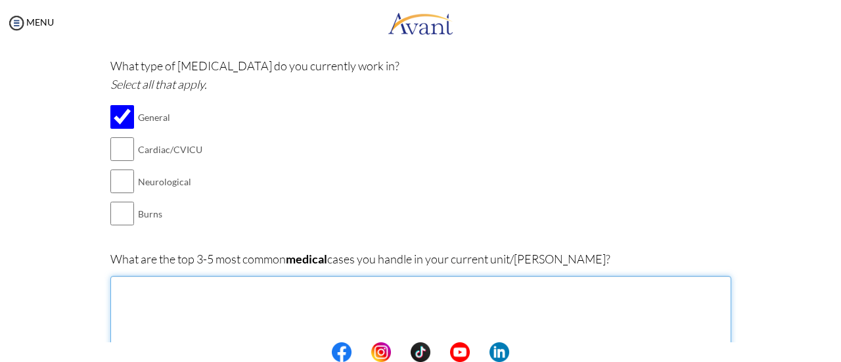
click at [458, 315] on textarea at bounding box center [420, 313] width 621 height 75
click at [294, 294] on textarea "-" at bounding box center [420, 313] width 621 height 75
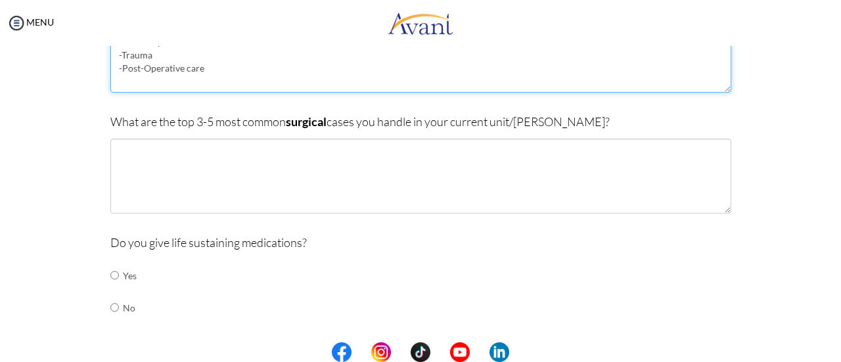
scroll to position [464, 0]
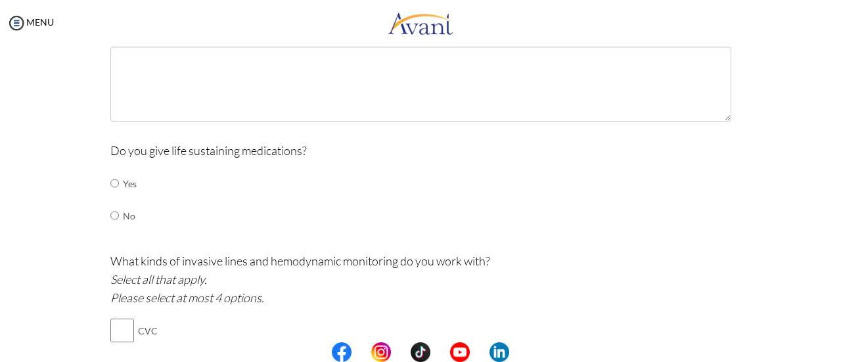
type textarea "-Respiratory Illness -Shock/sepsis -Trauma -Post-Operative care"
click at [112, 184] on input "radio" at bounding box center [114, 183] width 9 height 26
radio input "true"
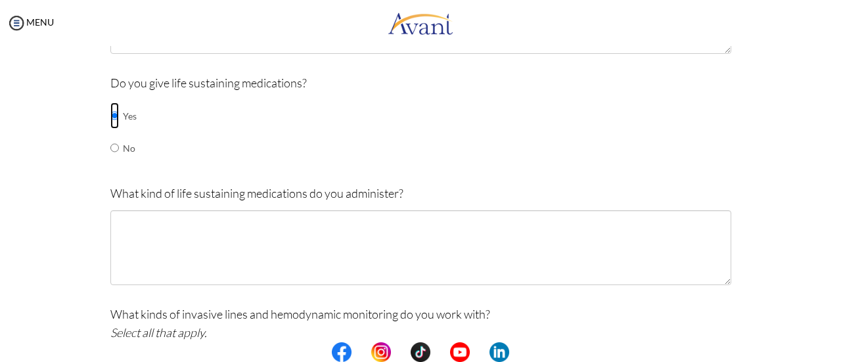
scroll to position [534, 0]
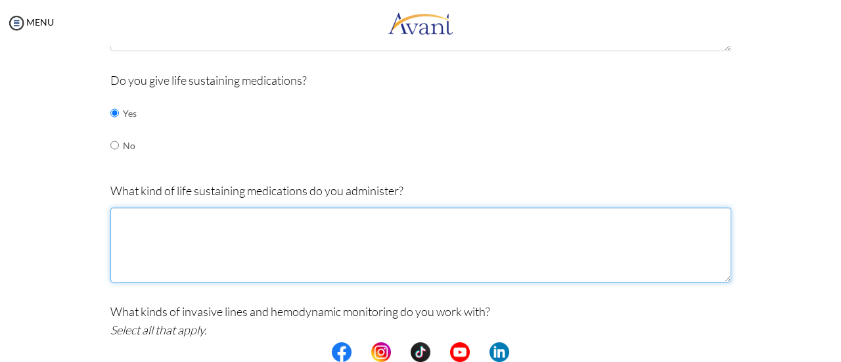
click at [644, 225] on textarea at bounding box center [420, 245] width 621 height 75
type textarea "V"
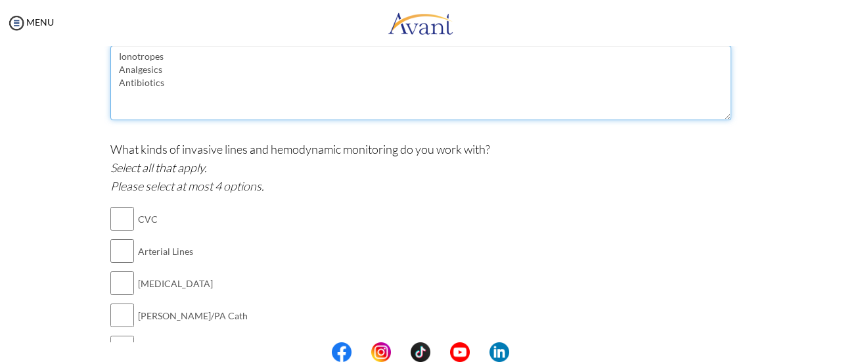
scroll to position [763, 0]
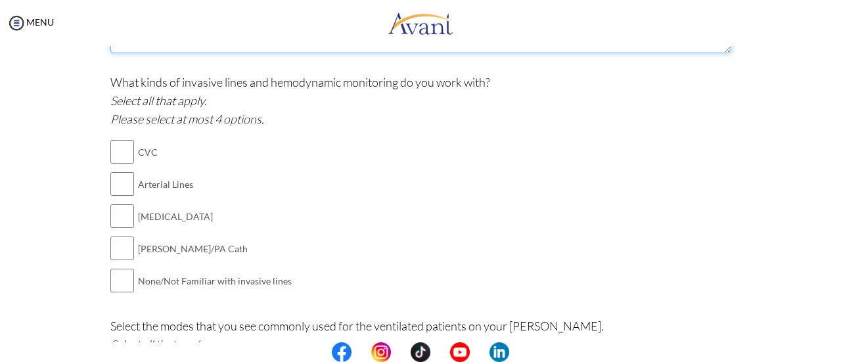
type textarea "Ionotropes Analgesics Antibiotics"
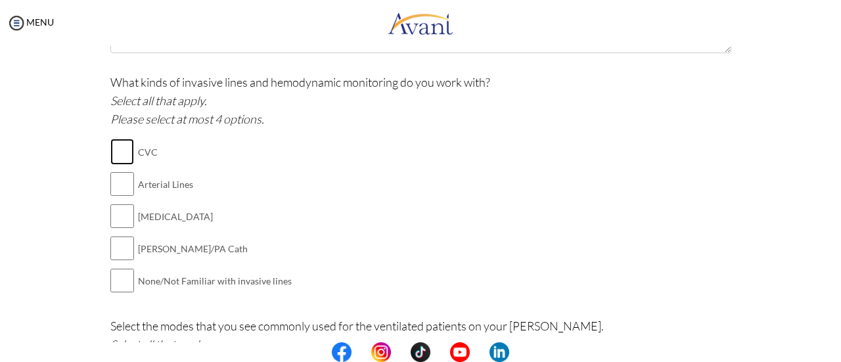
click at [116, 152] on input "checkbox" at bounding box center [122, 152] width 24 height 26
checkbox input "true"
click at [126, 185] on input "checkbox" at bounding box center [122, 184] width 24 height 26
checkbox input "true"
click at [121, 213] on input "checkbox" at bounding box center [122, 216] width 24 height 26
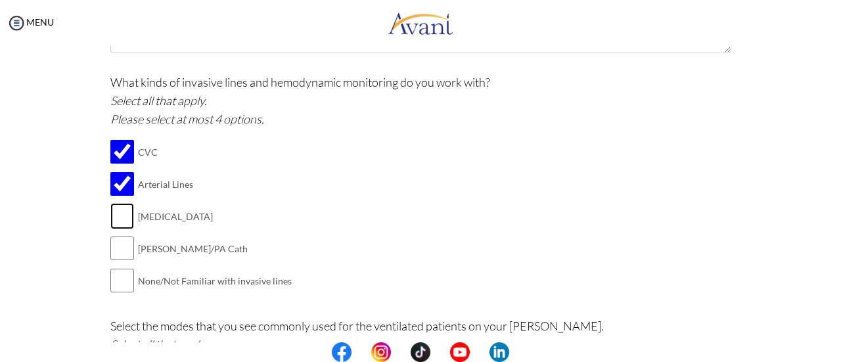
checkbox input "true"
drag, startPoint x: 828, startPoint y: 196, endPoint x: 828, endPoint y: 209, distance: 12.5
click at [828, 209] on div "My Status What is the next step? We would like you to watch the introductory vi…" at bounding box center [420, 227] width 841 height 362
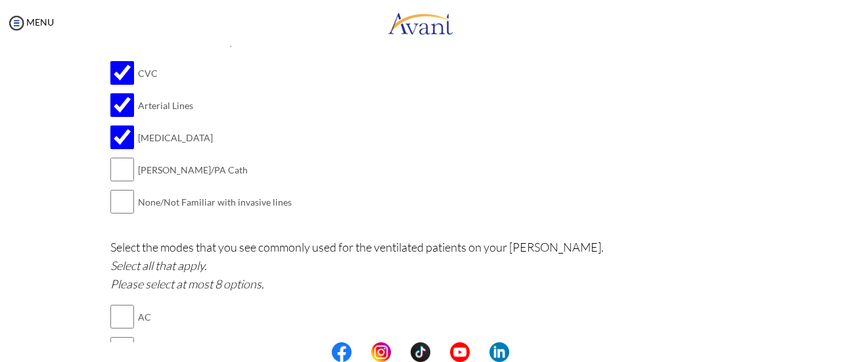
scroll to position [844, 0]
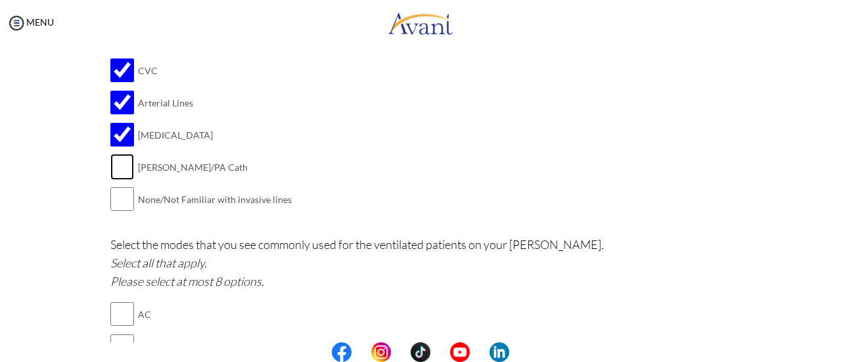
click at [119, 162] on input "checkbox" at bounding box center [122, 167] width 24 height 26
checkbox input "true"
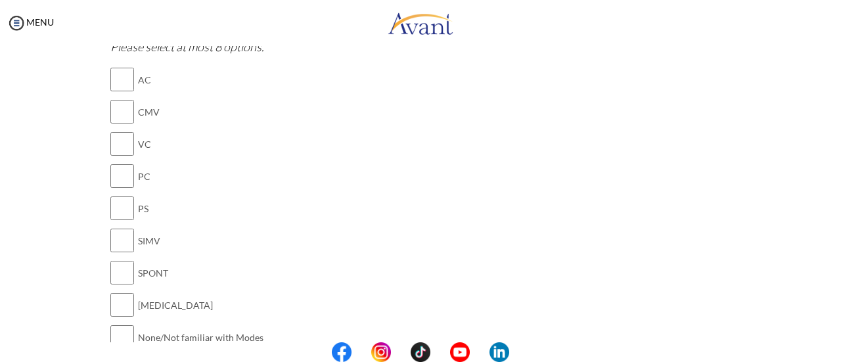
scroll to position [1082, 0]
click at [120, 234] on input "checkbox" at bounding box center [122, 238] width 24 height 26
checkbox input "true"
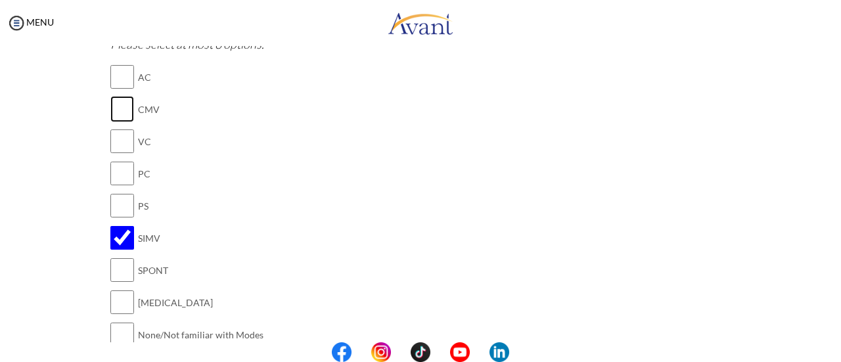
click at [112, 111] on input "checkbox" at bounding box center [122, 109] width 24 height 26
checkbox input "true"
click at [120, 204] on input "checkbox" at bounding box center [122, 205] width 24 height 26
checkbox input "true"
click at [118, 173] on input "checkbox" at bounding box center [122, 173] width 24 height 26
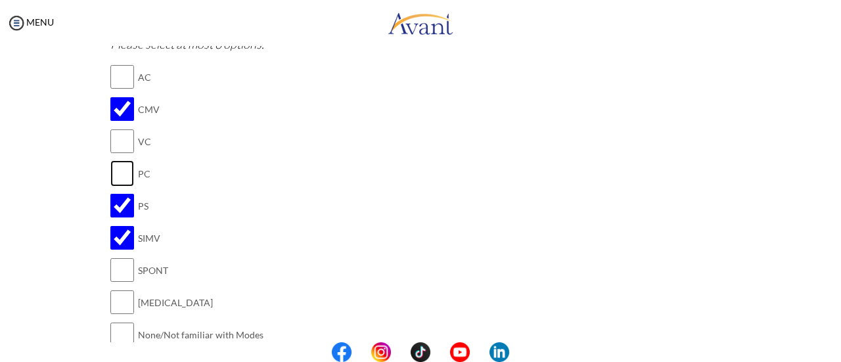
checkbox input "true"
click at [121, 271] on input "checkbox" at bounding box center [122, 270] width 24 height 26
checkbox input "true"
click at [123, 300] on input "checkbox" at bounding box center [122, 302] width 24 height 26
checkbox input "true"
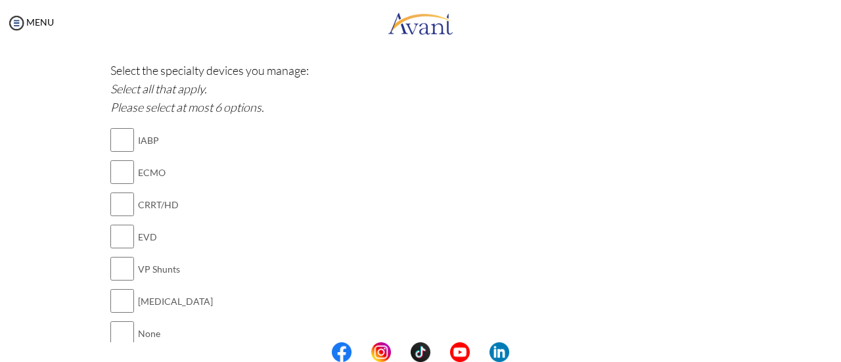
scroll to position [1402, 0]
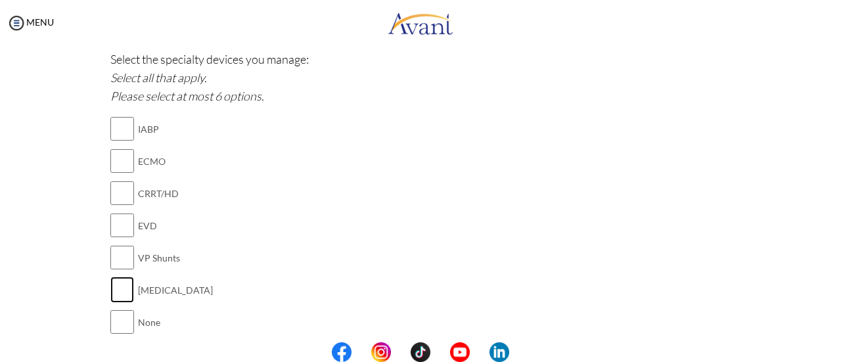
click at [110, 276] on input "checkbox" at bounding box center [122, 289] width 24 height 26
checkbox input "true"
click at [113, 248] on input "checkbox" at bounding box center [122, 257] width 24 height 26
checkbox input "true"
click at [110, 212] on input "checkbox" at bounding box center [122, 225] width 24 height 26
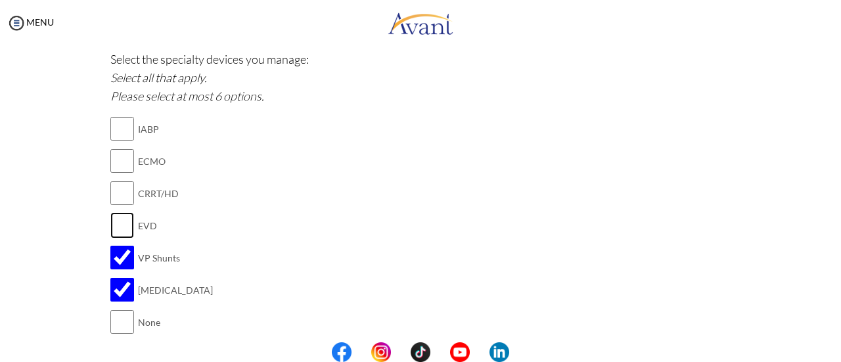
checkbox input "true"
click at [113, 185] on input "checkbox" at bounding box center [122, 193] width 24 height 26
checkbox input "true"
click at [116, 126] on input "checkbox" at bounding box center [122, 129] width 24 height 26
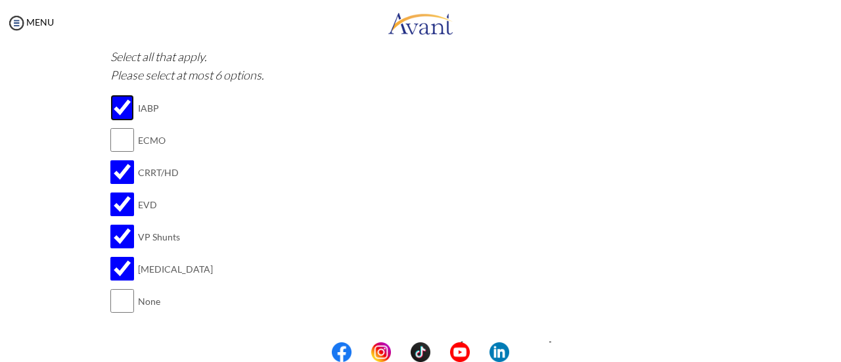
scroll to position [1420, 0]
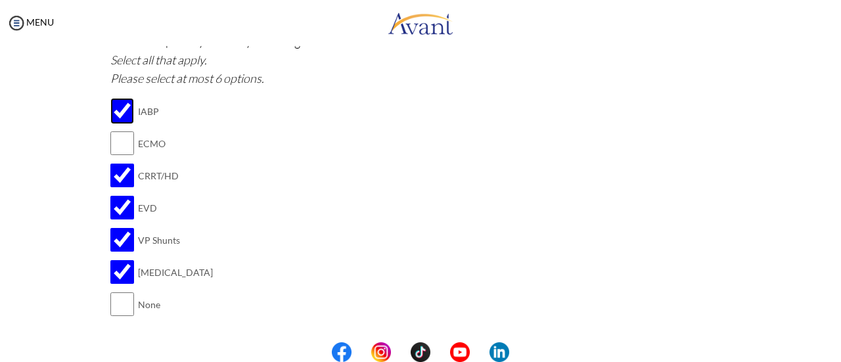
click at [116, 114] on input "checkbox" at bounding box center [122, 111] width 24 height 26
checkbox input "false"
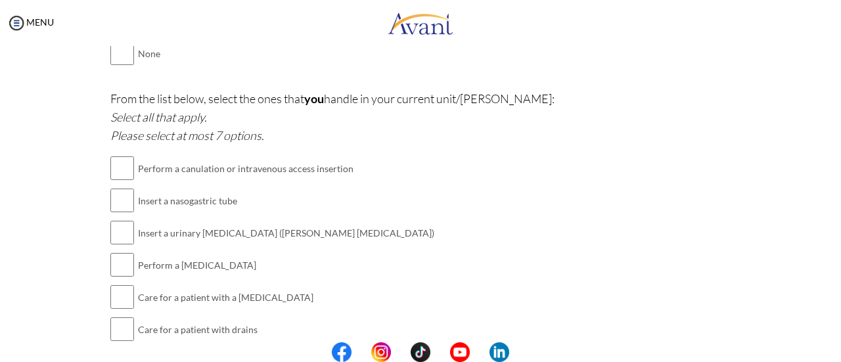
scroll to position [1674, 0]
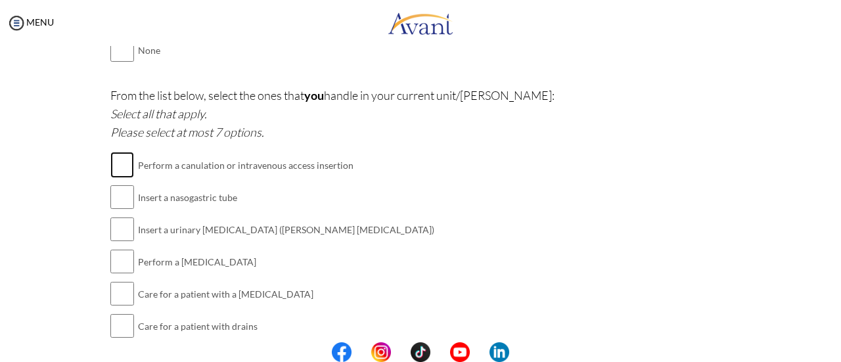
click at [117, 167] on input "checkbox" at bounding box center [122, 165] width 24 height 26
checkbox input "true"
click at [114, 196] on input "checkbox" at bounding box center [122, 197] width 24 height 26
checkbox input "true"
click at [116, 224] on input "checkbox" at bounding box center [122, 229] width 24 height 26
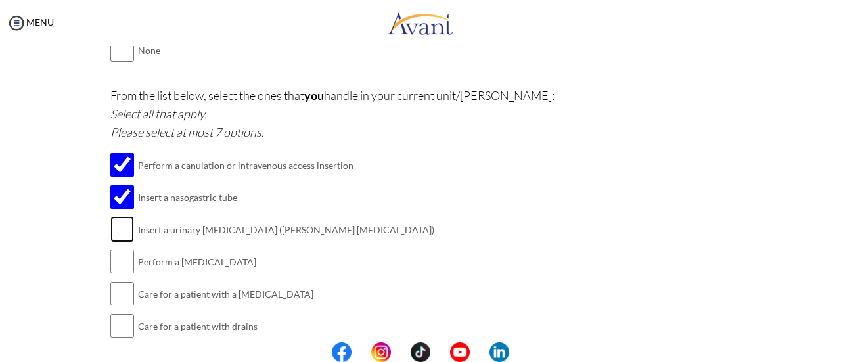
checkbox input "true"
click at [117, 261] on input "checkbox" at bounding box center [122, 261] width 24 height 26
checkbox input "true"
click at [118, 299] on td at bounding box center [122, 294] width 24 height 32
click at [119, 291] on input "checkbox" at bounding box center [122, 293] width 24 height 26
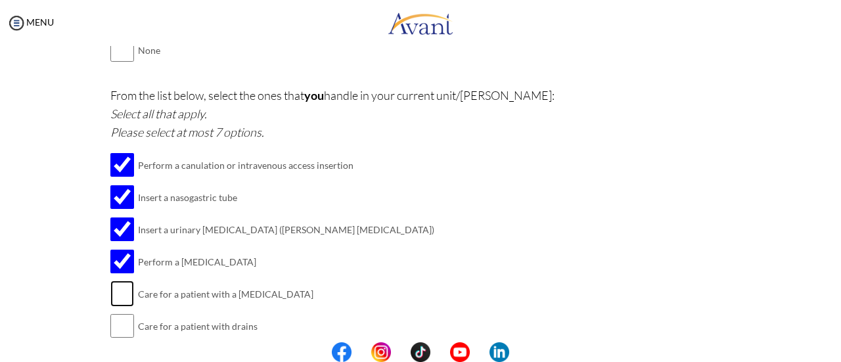
checkbox input "true"
click at [123, 315] on input "checkbox" at bounding box center [122, 326] width 24 height 26
checkbox input "true"
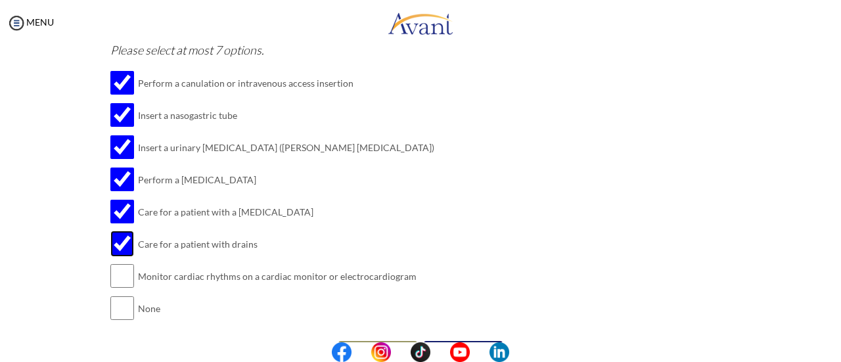
scroll to position [1783, 0]
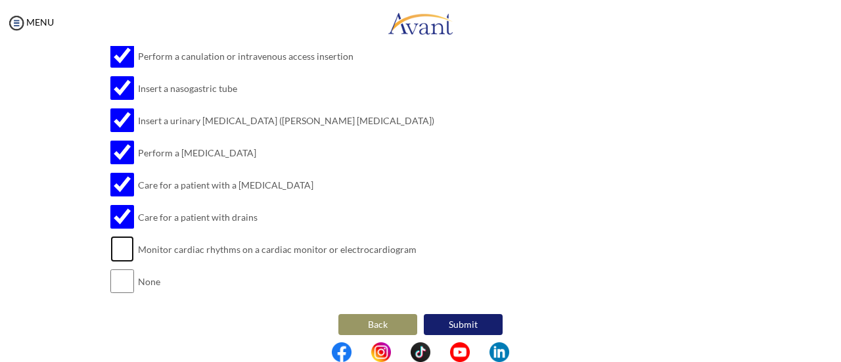
click at [112, 236] on input "checkbox" at bounding box center [122, 249] width 24 height 26
checkbox input "true"
click at [462, 320] on button "Submit" at bounding box center [463, 324] width 79 height 21
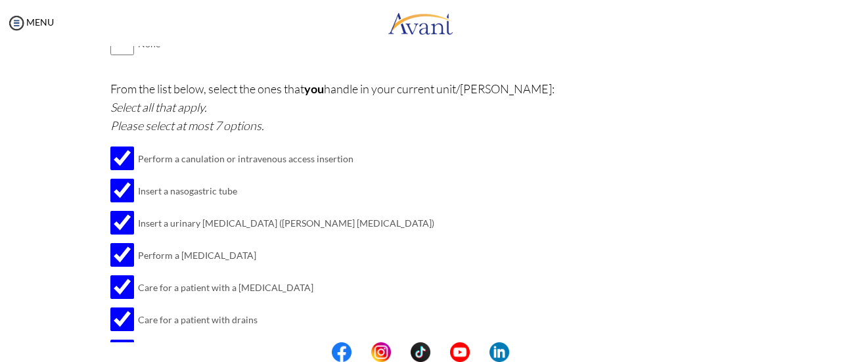
scroll to position [1785, 0]
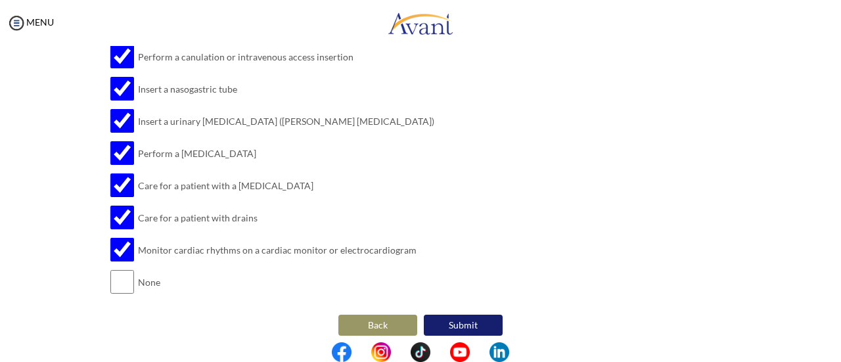
click at [448, 315] on button "Submit" at bounding box center [463, 325] width 79 height 21
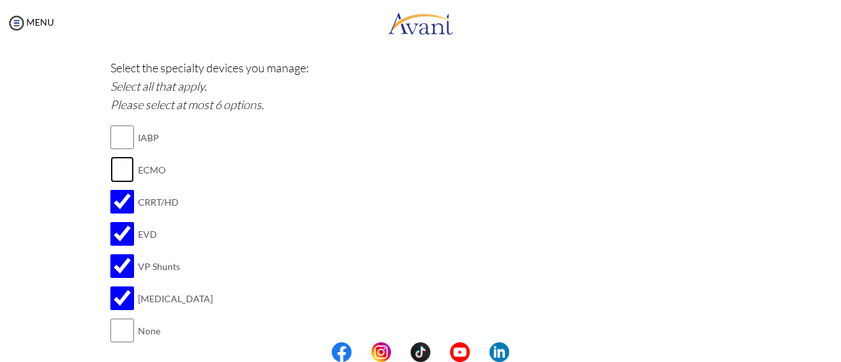
click at [122, 173] on input "checkbox" at bounding box center [122, 169] width 24 height 26
checkbox input "true"
click at [117, 140] on input "checkbox" at bounding box center [122, 137] width 24 height 26
checkbox input "true"
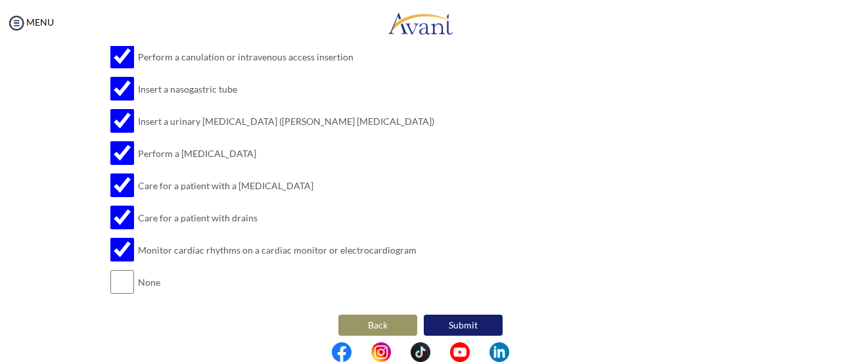
click at [493, 315] on button "Submit" at bounding box center [463, 325] width 79 height 21
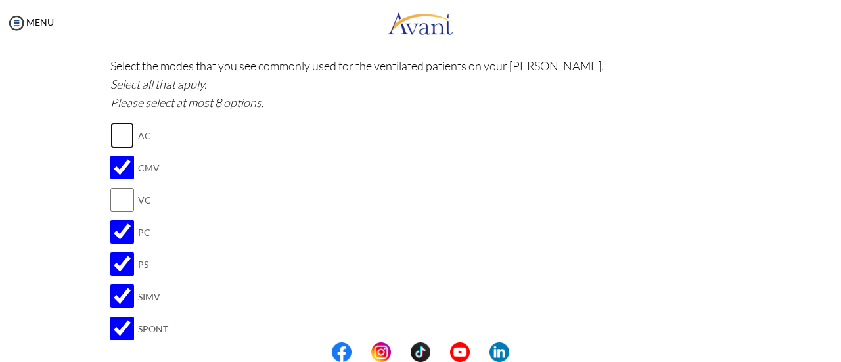
click at [124, 128] on input "checkbox" at bounding box center [122, 135] width 24 height 26
checkbox input "true"
click at [114, 196] on input "checkbox" at bounding box center [122, 199] width 24 height 26
checkbox input "true"
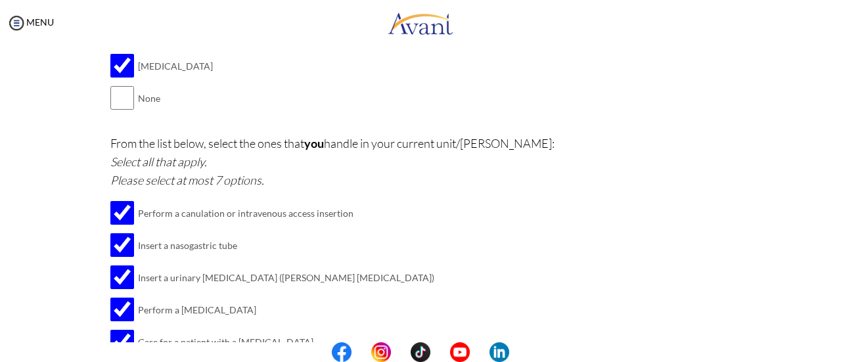
scroll to position [1784, 0]
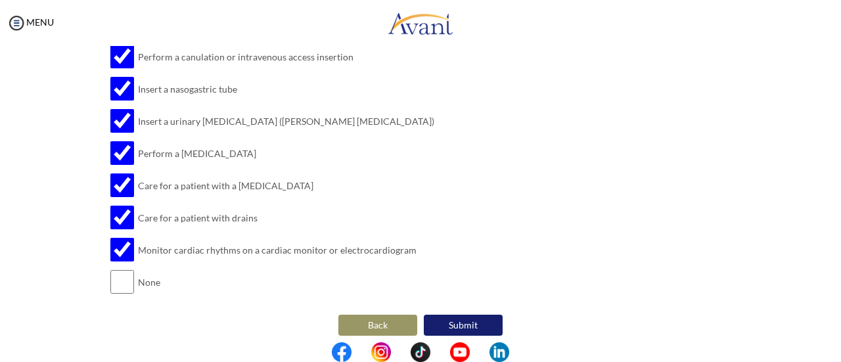
click at [477, 315] on button "Submit" at bounding box center [463, 325] width 79 height 21
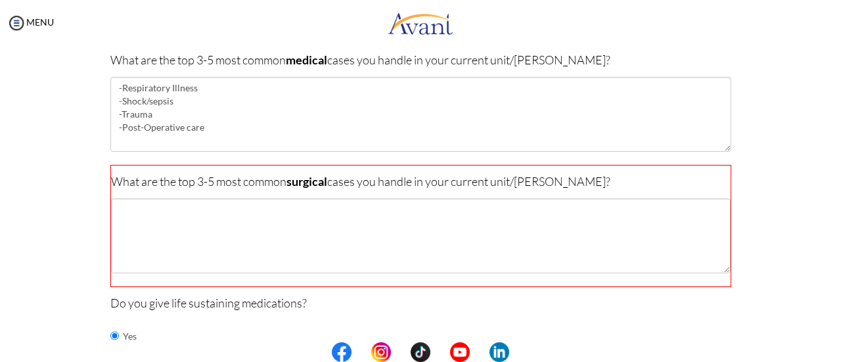
scroll to position [326, 0]
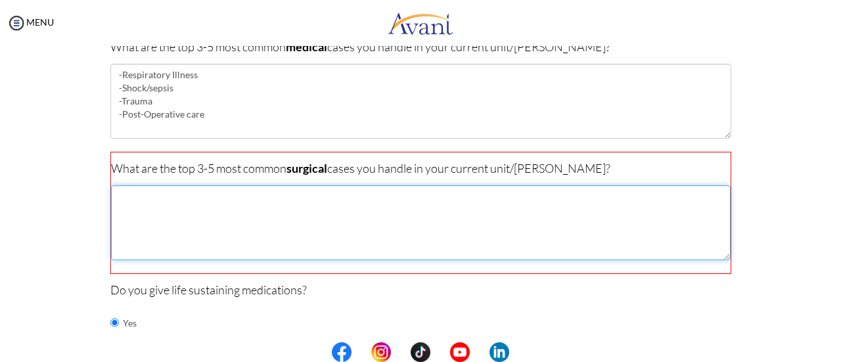
click at [581, 193] on textarea at bounding box center [420, 222] width 619 height 75
click at [138, 202] on textarea "-Spinal cases - Gastrostomy , tracheostomy" at bounding box center [420, 222] width 619 height 75
click at [138, 207] on textarea "-Spinal cases - Gastrostomy , tracheostomy" at bounding box center [420, 222] width 619 height 75
click at [125, 226] on textarea "-Spinal cases - Gastrostomy, tracheostomy" at bounding box center [420, 222] width 619 height 75
type textarea "-Spinal cases - Gastrostomy, tracheostomy -"
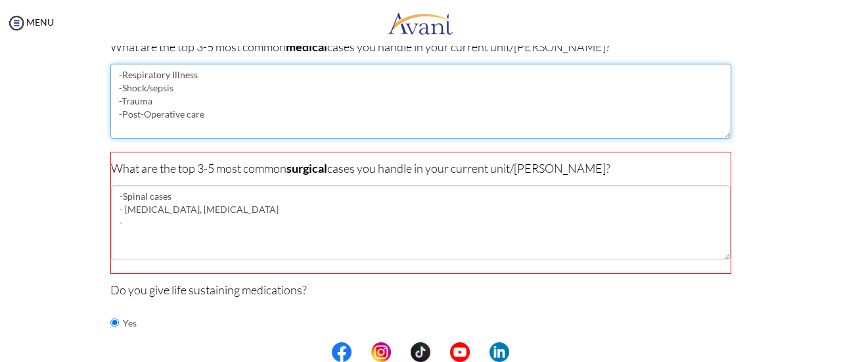
click at [209, 109] on textarea "-Respiratory Illness -Shock/sepsis -Trauma -Post-Operative care" at bounding box center [420, 101] width 621 height 75
drag, startPoint x: 209, startPoint y: 109, endPoint x: 162, endPoint y: 131, distance: 52.0
click at [162, 131] on textarea "-Respiratory Illness -Shock/sepsis -Trauma -Post-Operative care -Status epil" at bounding box center [420, 101] width 621 height 75
click at [194, 128] on textarea "-Respiratory Illness -Shock/sepsis -Trauma -Post-Operative care -Status epil" at bounding box center [420, 101] width 621 height 75
type textarea "-Respiratory Illness -Shock/sepsis -Trauma -Post-Operative care -[MEDICAL_DATA]"
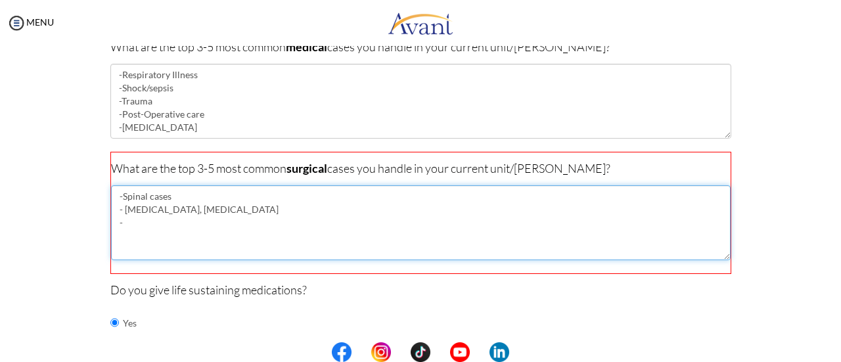
click at [238, 203] on textarea "-Spinal cases - Gastrostomy, tracheostomy -" at bounding box center [420, 222] width 619 height 75
click at [238, 203] on textarea "-Spinal cases - Gastrostomy, tracheostomy ,Hrnia repair -Scolios -" at bounding box center [420, 222] width 619 height 75
click at [205, 220] on textarea "-Spinal cases - Gastrostomy, tracheostomy ,Hernia repair -Scolios -" at bounding box center [420, 222] width 619 height 75
click at [181, 230] on textarea "-Spinal cases - Gastrostomy, tracheostomy ,Hernia repair -Scoliosis correction -" at bounding box center [420, 222] width 619 height 75
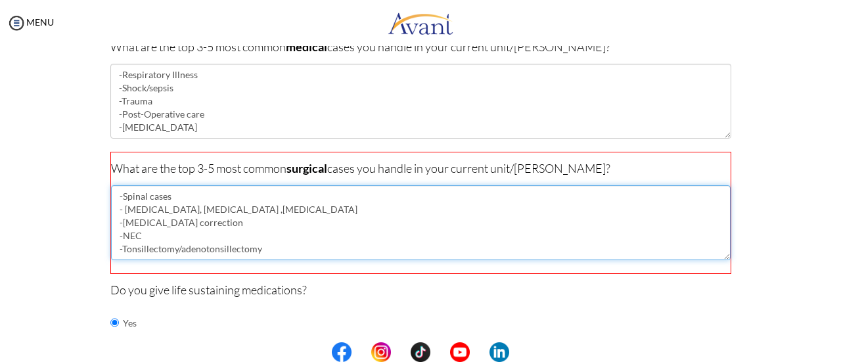
click at [198, 242] on textarea "-Spinal cases - [MEDICAL_DATA], [MEDICAL_DATA] ,[MEDICAL_DATA] -[MEDICAL_DATA] …" at bounding box center [420, 222] width 619 height 75
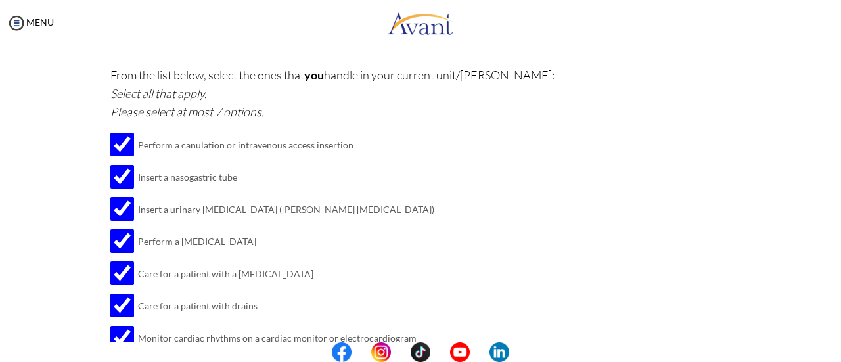
scroll to position [1784, 0]
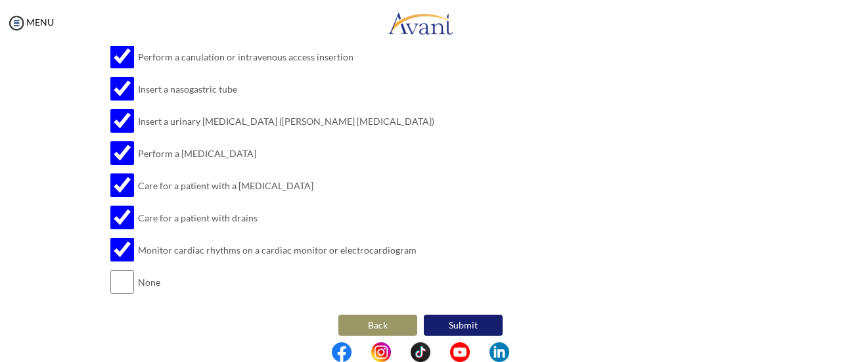
type textarea "-Spinal cases - [MEDICAL_DATA], [MEDICAL_DATA] ,[MEDICAL_DATA] -[MEDICAL_DATA] …"
click at [473, 322] on button "Submit" at bounding box center [463, 325] width 79 height 21
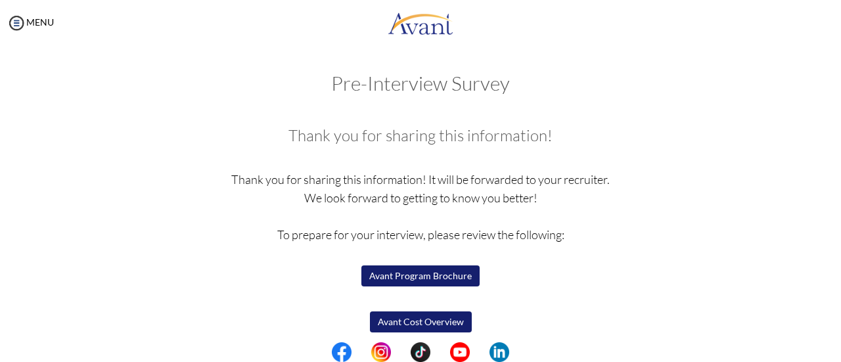
click at [433, 324] on button "Avant Cost Overview" at bounding box center [421, 321] width 102 height 21
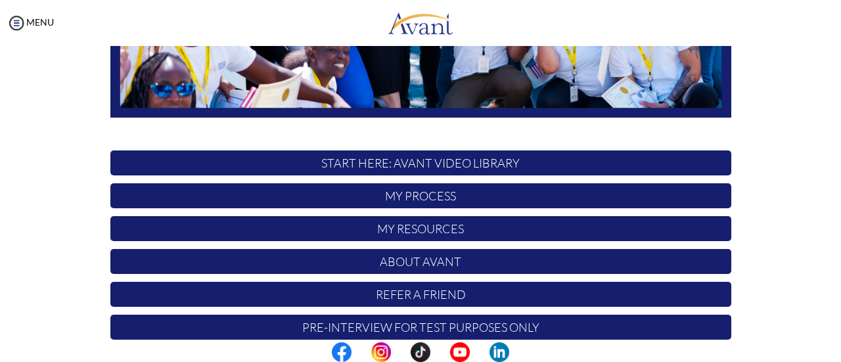
scroll to position [368, 0]
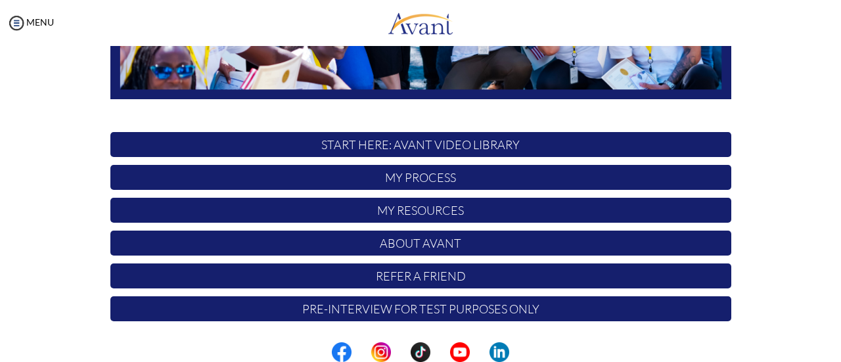
click at [531, 147] on p "START HERE: Avant Video Library" at bounding box center [420, 144] width 621 height 25
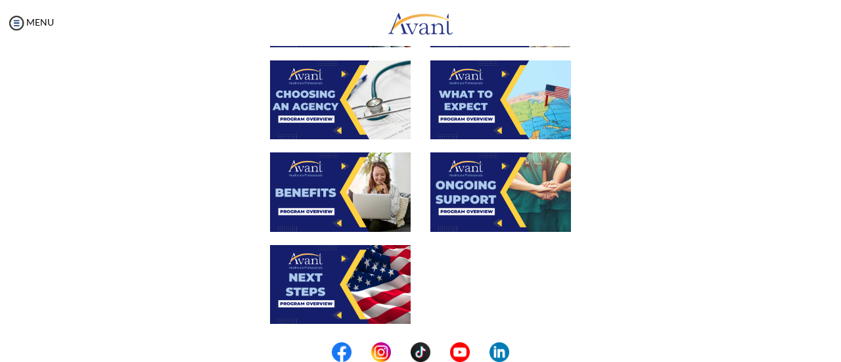
scroll to position [540, 0]
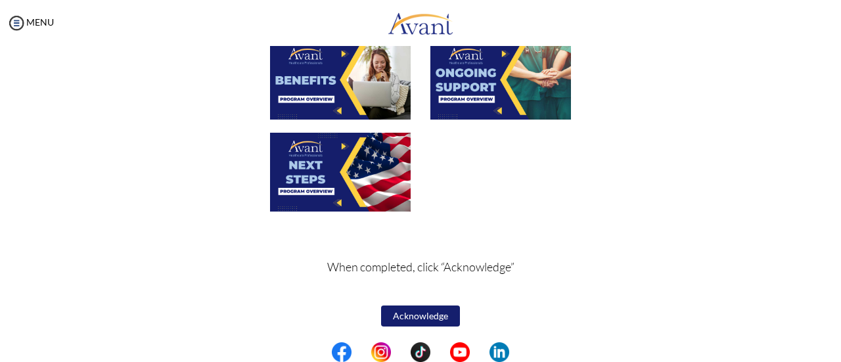
click at [431, 316] on button "Acknowledge" at bounding box center [420, 315] width 79 height 21
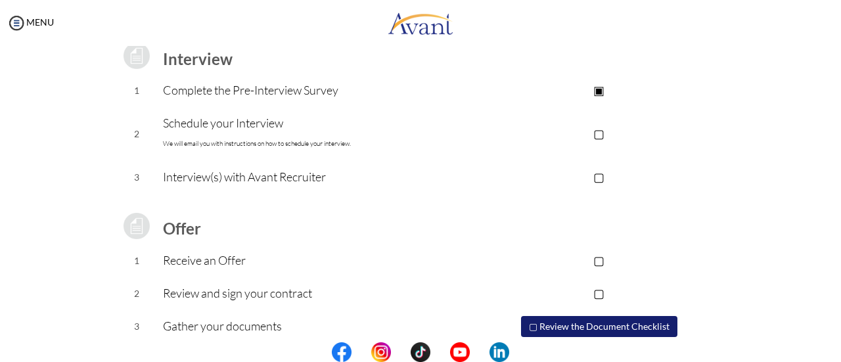
scroll to position [191, 0]
click at [599, 132] on p "▢" at bounding box center [598, 132] width 263 height 18
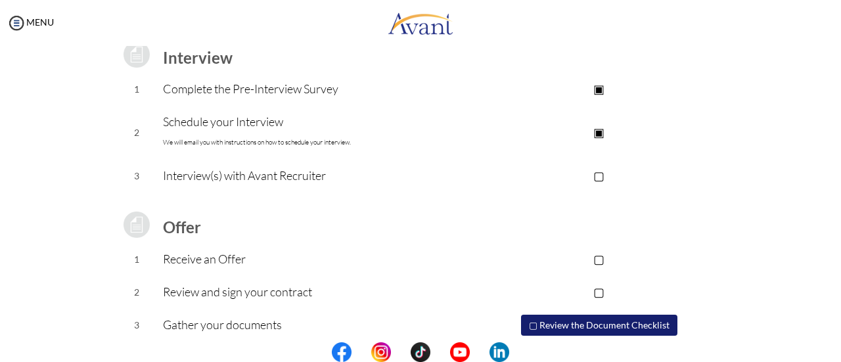
click at [605, 175] on p "▢" at bounding box center [598, 175] width 263 height 18
click at [605, 175] on p "▣" at bounding box center [598, 175] width 263 height 18
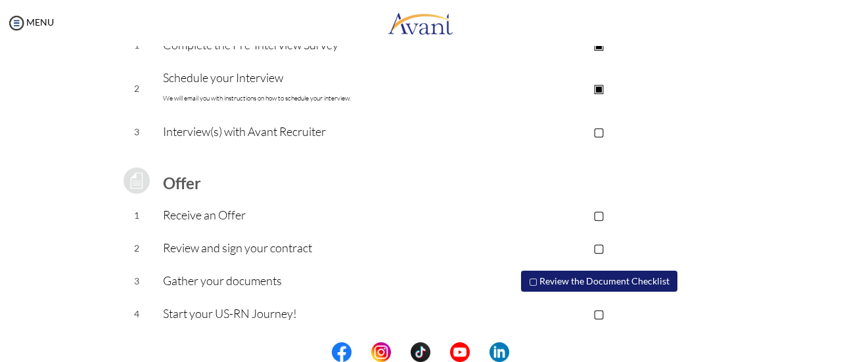
click at [663, 275] on button "▢ Review the Document Checklist" at bounding box center [599, 281] width 156 height 21
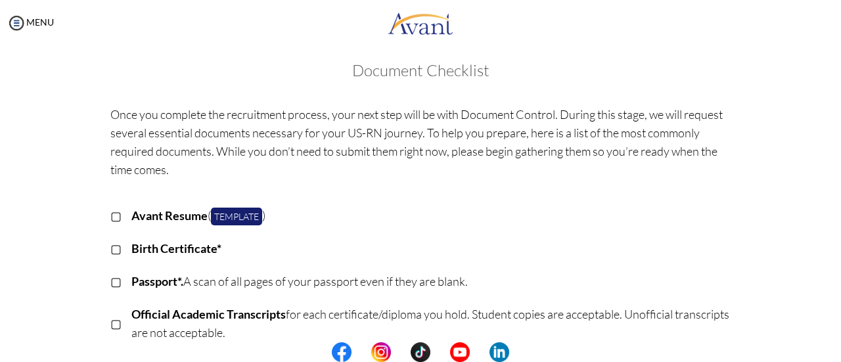
scroll to position [0, 0]
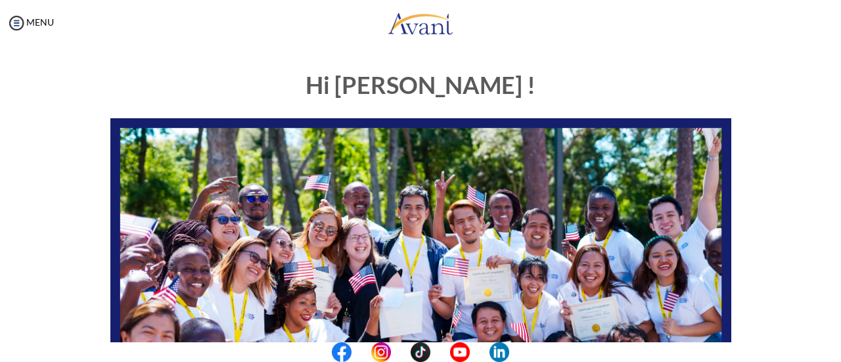
scroll to position [368, 0]
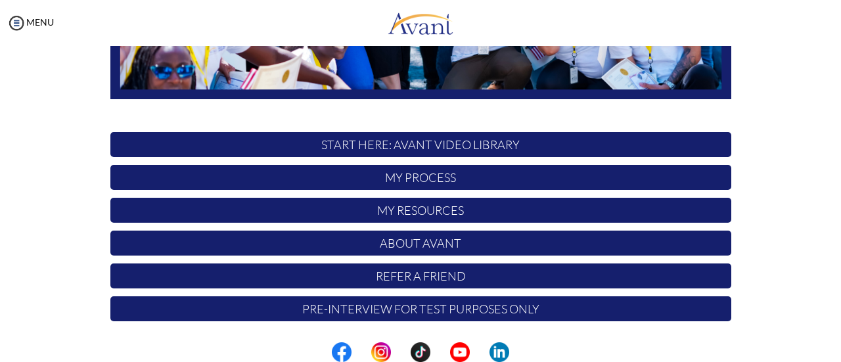
click at [414, 179] on p "My Process" at bounding box center [420, 177] width 621 height 25
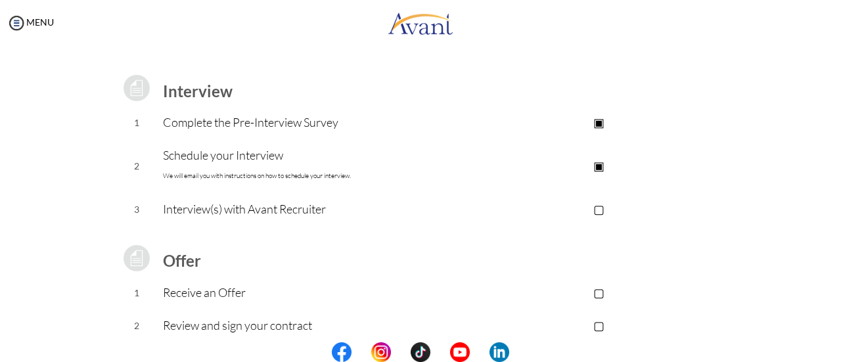
scroll to position [163, 0]
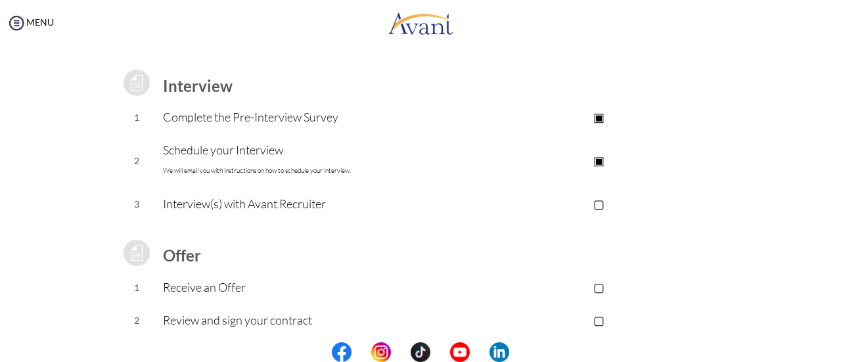
click at [291, 215] on td "Interview(s) with Avant Recruiter" at bounding box center [315, 204] width 304 height 33
click at [595, 208] on p "▢" at bounding box center [598, 203] width 263 height 18
click at [600, 284] on p "▢" at bounding box center [598, 287] width 263 height 18
click at [600, 284] on p "▣" at bounding box center [598, 287] width 263 height 18
click at [600, 197] on p "▣" at bounding box center [598, 203] width 263 height 18
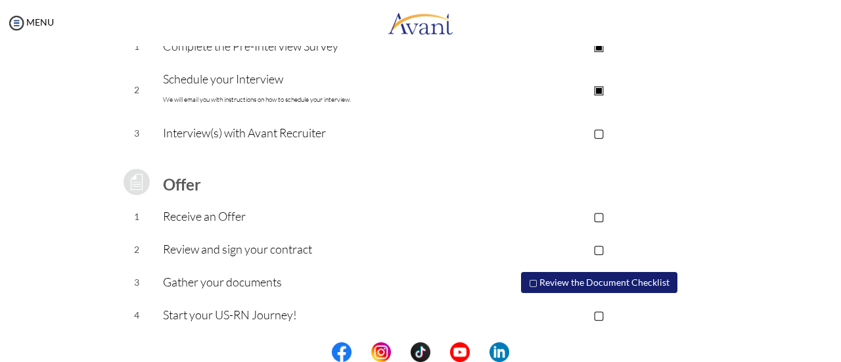
scroll to position [235, 0]
click at [605, 244] on p "▢" at bounding box center [598, 247] width 263 height 18
click at [605, 244] on p "▣" at bounding box center [598, 247] width 263 height 18
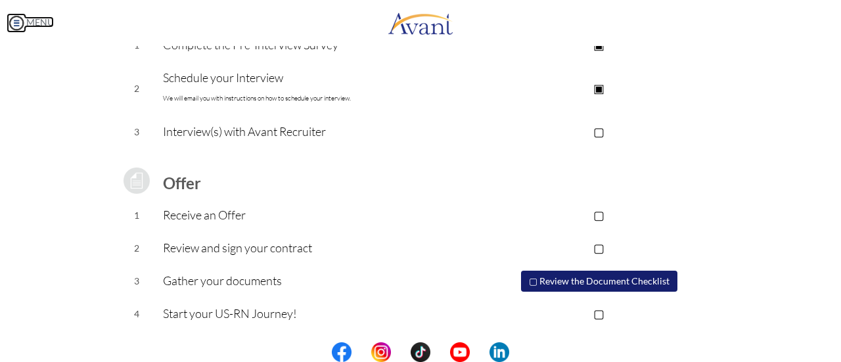
click at [13, 26] on img at bounding box center [17, 23] width 20 height 20
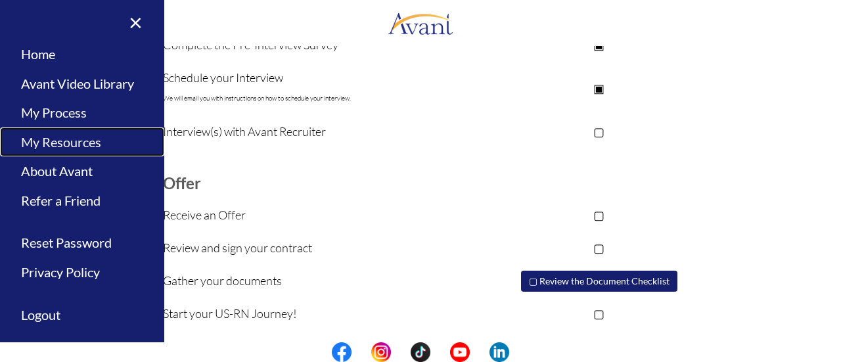
click at [64, 142] on link "My Resources" at bounding box center [82, 142] width 164 height 30
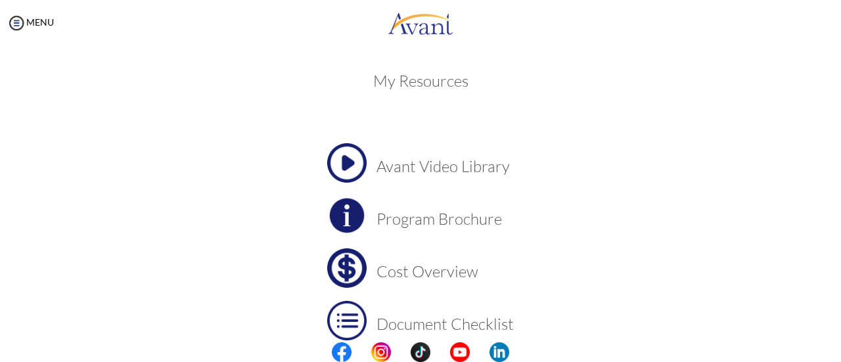
click at [449, 270] on h3 "Cost Overview" at bounding box center [444, 271] width 137 height 17
click at [388, 213] on h3 "Program Brochure" at bounding box center [444, 218] width 137 height 17
click at [422, 317] on h3 "Document Checklist" at bounding box center [444, 323] width 137 height 17
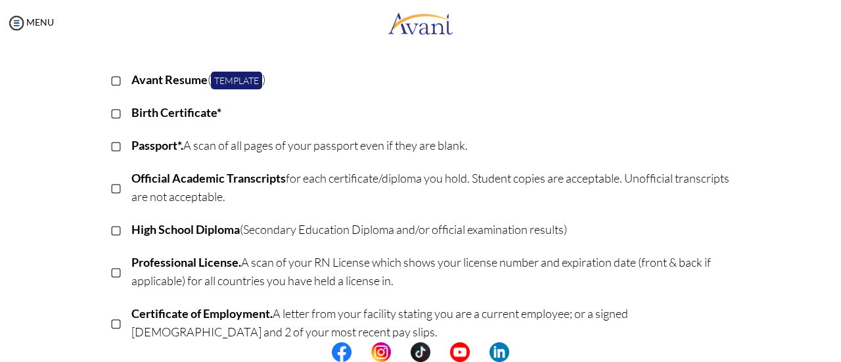
scroll to position [154, 0]
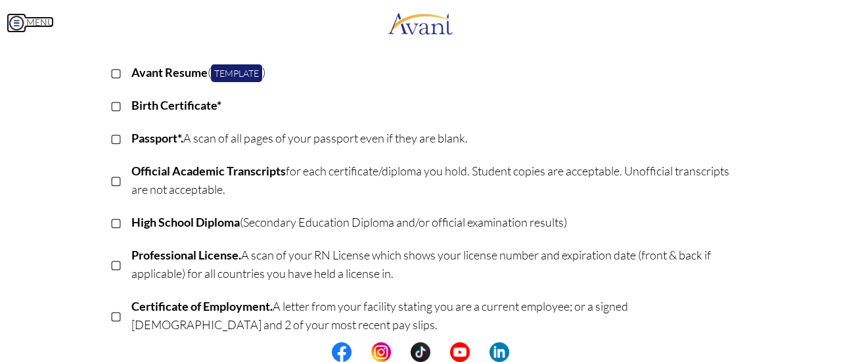
click at [16, 26] on img at bounding box center [17, 23] width 20 height 20
